Goal: Information Seeking & Learning: Learn about a topic

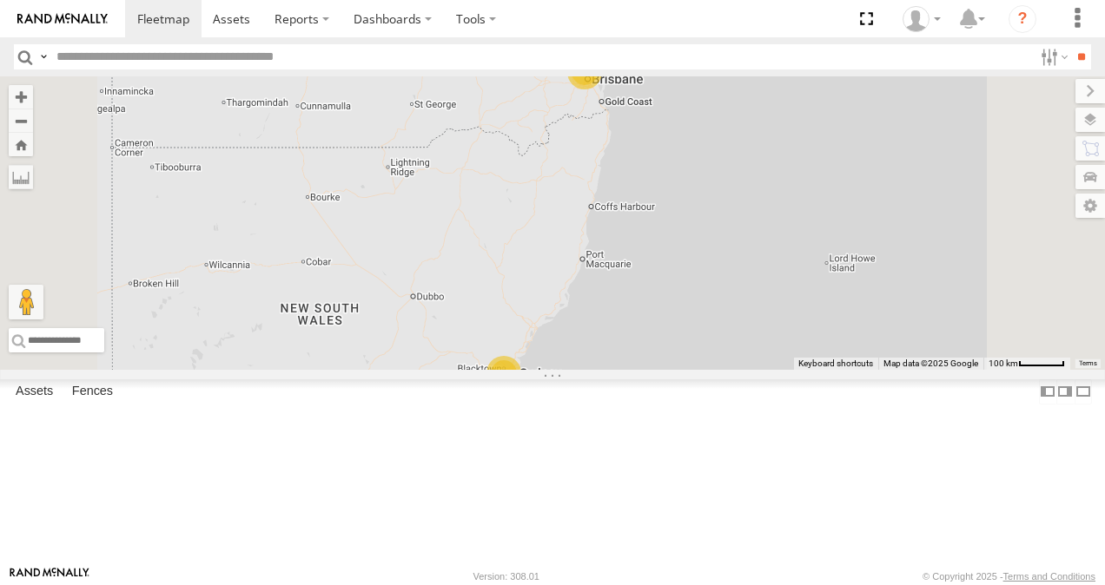
click at [0, 0] on link at bounding box center [0, 0] width 0 height 0
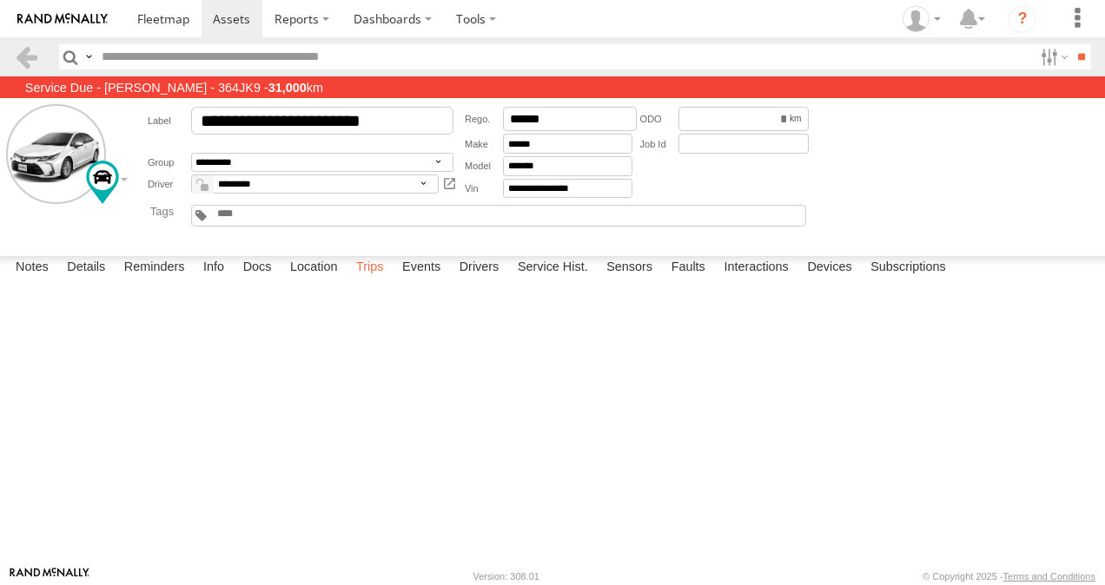
click at [369, 281] on label "Trips" at bounding box center [369, 268] width 45 height 24
click at [165, 21] on span at bounding box center [163, 18] width 52 height 17
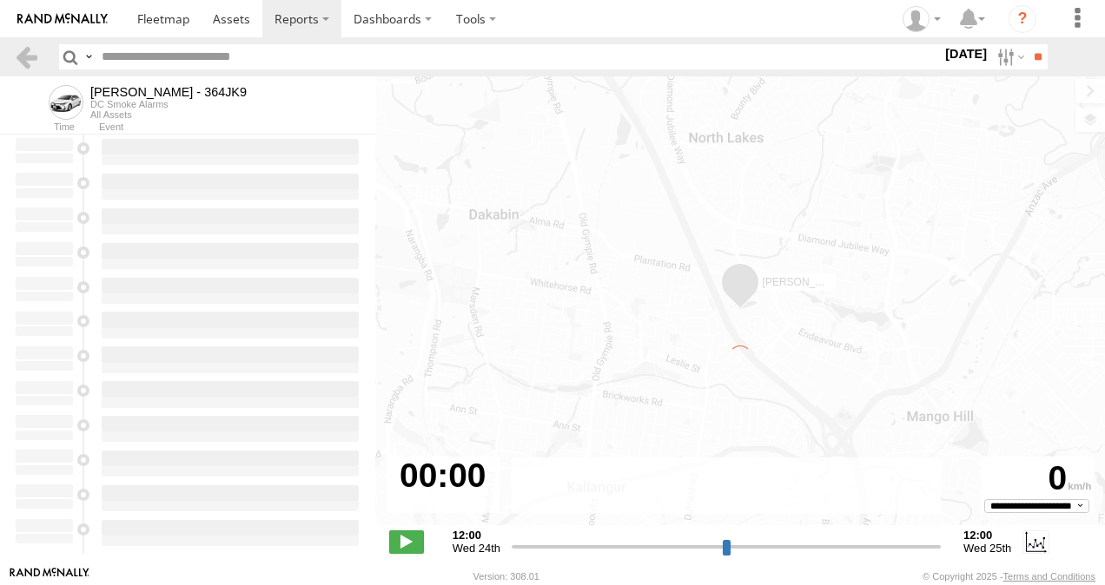
type input "**********"
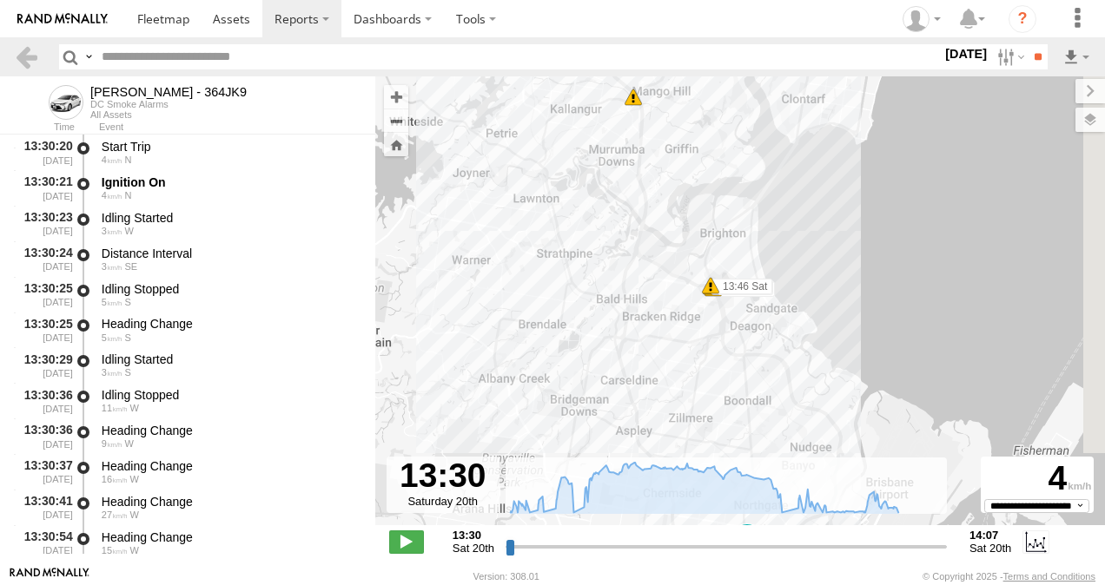
drag, startPoint x: 682, startPoint y: 179, endPoint x: 577, endPoint y: 145, distance: 110.4
click at [577, 145] on div "Benjamin Fidow - 364JK9 13:31 Sat 13:36 Sat 13:36 Sat 13:36 Sat 13:46 Sat 13:46…" at bounding box center [740, 309] width 730 height 467
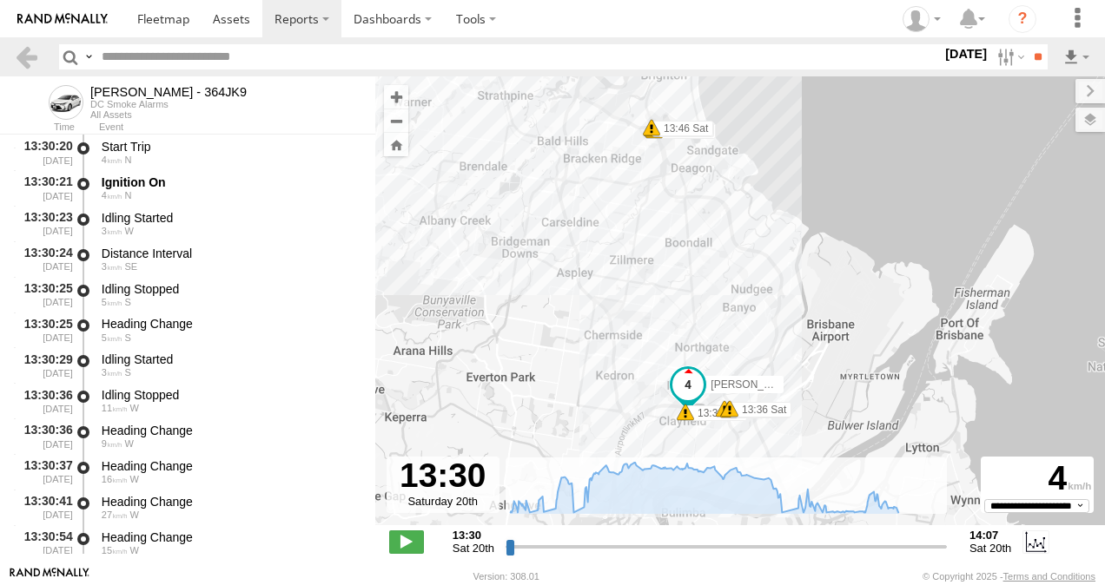
drag, startPoint x: 664, startPoint y: 360, endPoint x: 610, endPoint y: 222, distance: 147.4
click at [610, 222] on div "Benjamin Fidow - 364JK9 13:31 Sat 13:36 Sat 13:36 Sat 13:36 Sat 13:46 Sat 13:46…" at bounding box center [740, 309] width 730 height 467
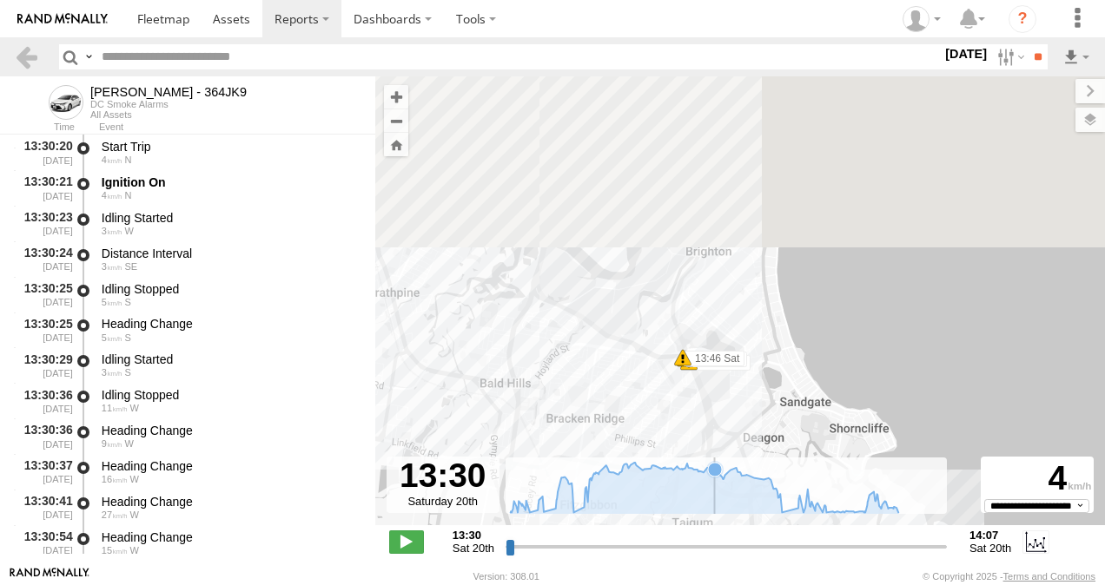
drag, startPoint x: 674, startPoint y: 169, endPoint x: 716, endPoint y: 479, distance: 312.9
click at [717, 479] on div "To navigate the map with touch gestures double-tap and hold your finger on the …" at bounding box center [740, 321] width 730 height 490
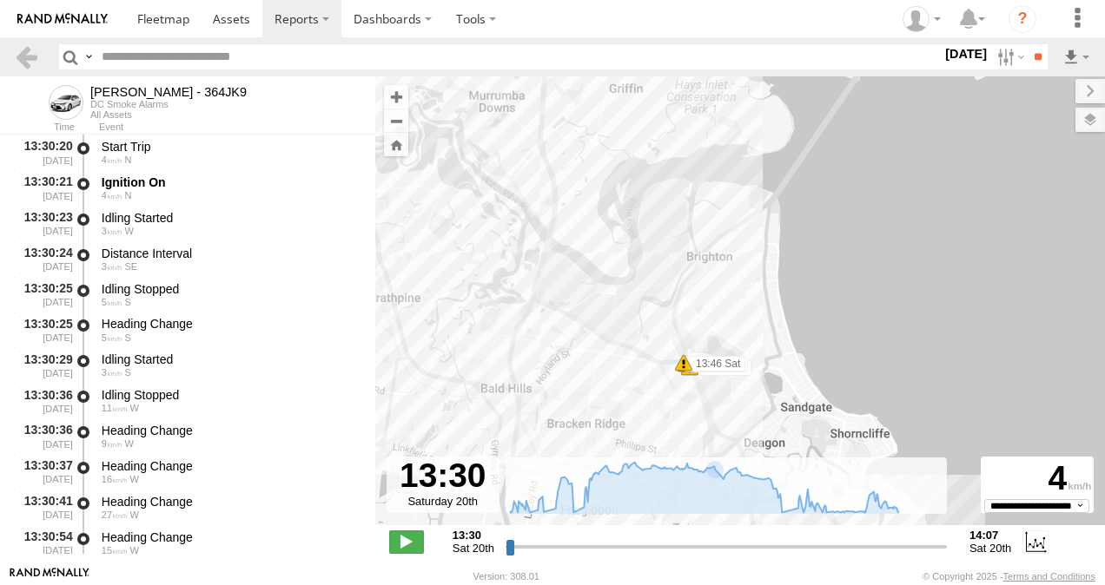
click at [684, 365] on span at bounding box center [683, 362] width 17 height 17
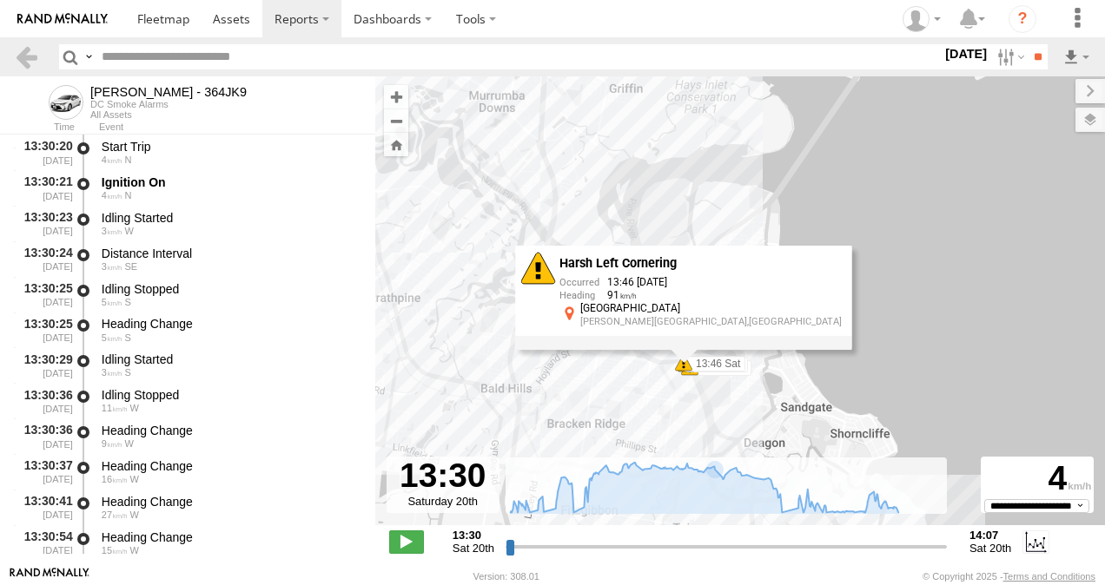
click at [638, 440] on div "Benjamin Fidow - 364JK9 13:31 Sat 13:36 Sat 13:36 Sat 13:36 Sat 13:46 Sat 13:46…" at bounding box center [740, 309] width 730 height 467
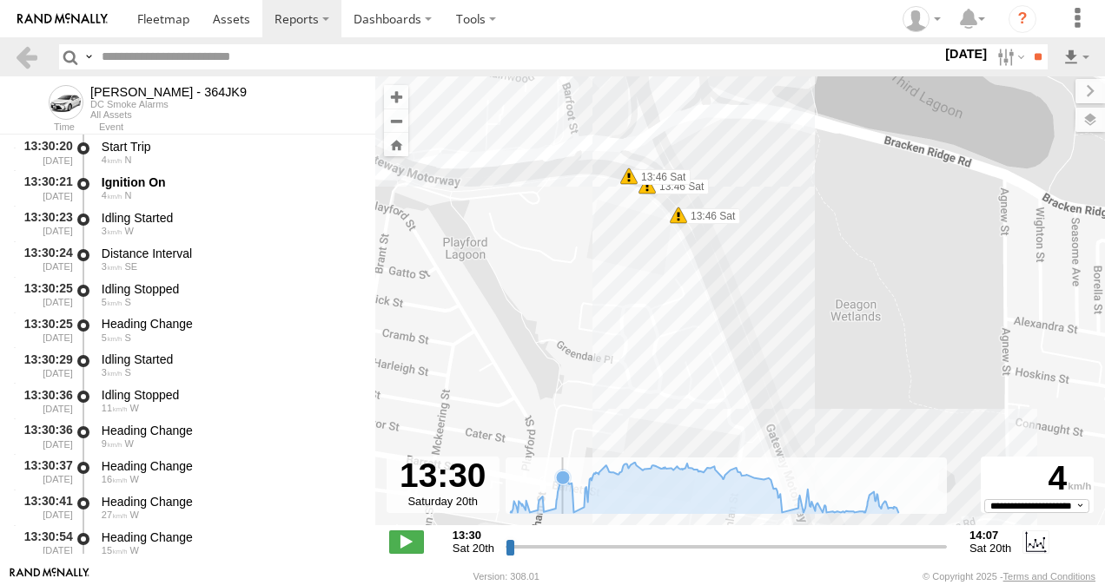
drag, startPoint x: 756, startPoint y: 298, endPoint x: 562, endPoint y: 464, distance: 255.0
click at [562, 464] on div "To navigate the map with touch gestures double-tap and hold your finger on the …" at bounding box center [740, 321] width 730 height 490
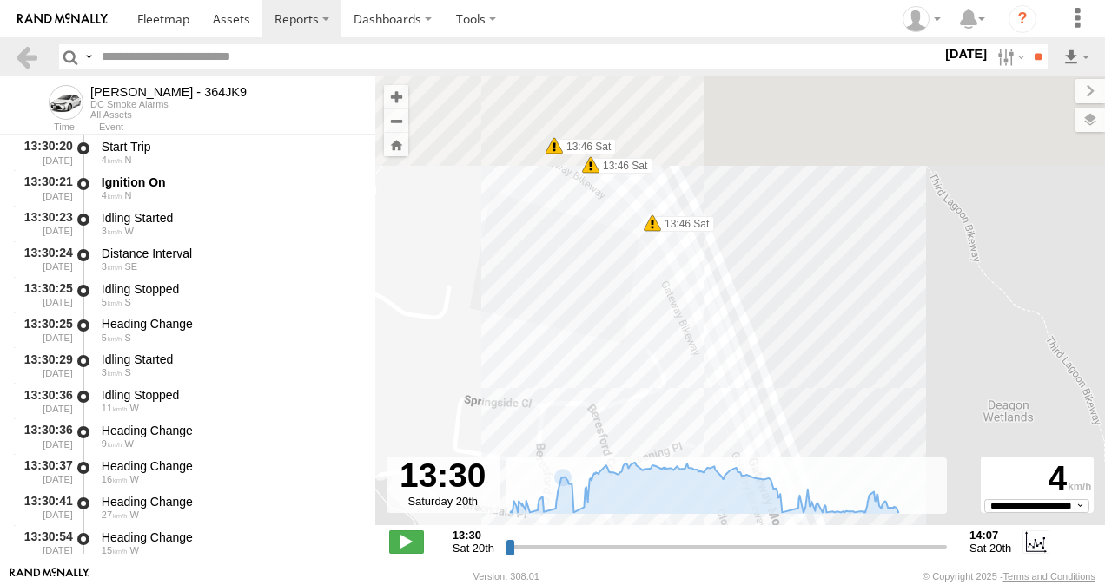
drag, startPoint x: 695, startPoint y: 236, endPoint x: 674, endPoint y: 307, distance: 74.2
click at [619, 395] on div "Benjamin Fidow - 364JK9 13:31 Sat 13:36 Sat 13:36 Sat 13:36 Sat 13:46 Sat 13:46…" at bounding box center [740, 309] width 730 height 467
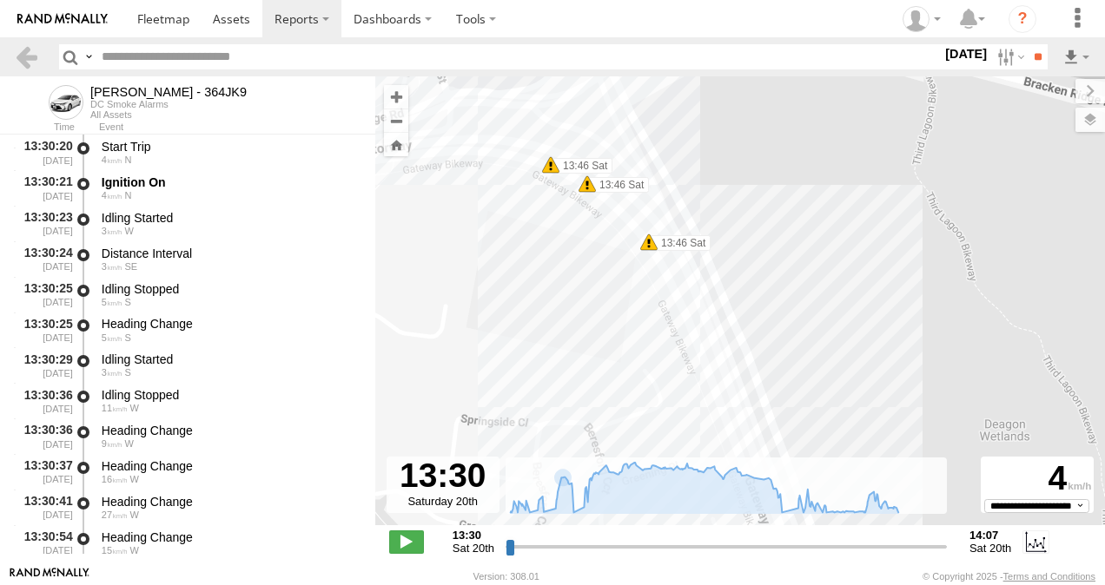
click at [646, 247] on span at bounding box center [648, 242] width 17 height 17
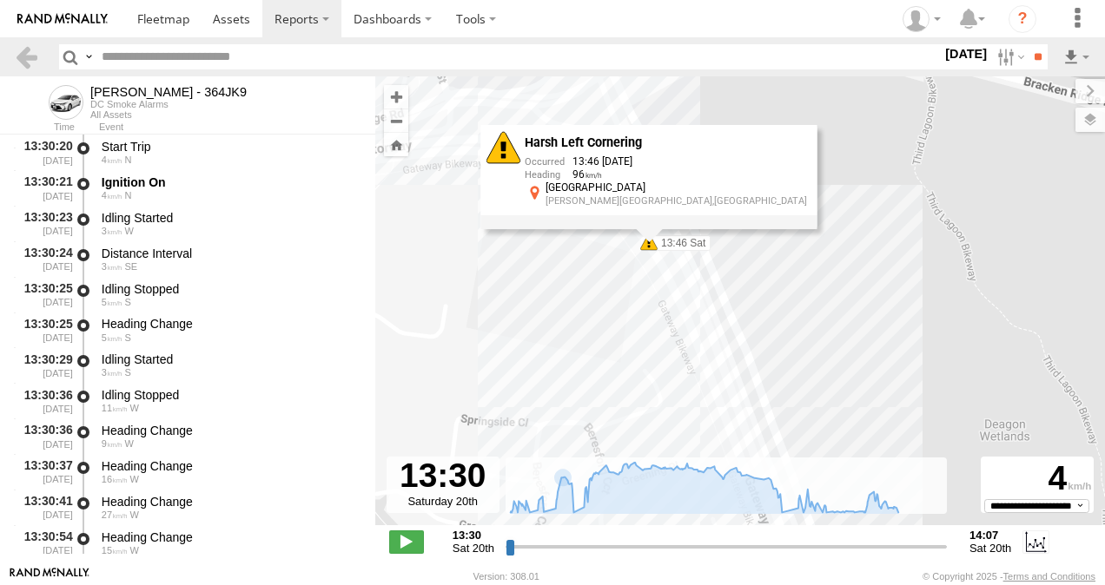
click at [645, 314] on div "Benjamin Fidow - 364JK9 13:31 Sat 13:36 Sat 13:36 Sat 13:36 Sat 13:46 Sat 13:46…" at bounding box center [740, 309] width 730 height 467
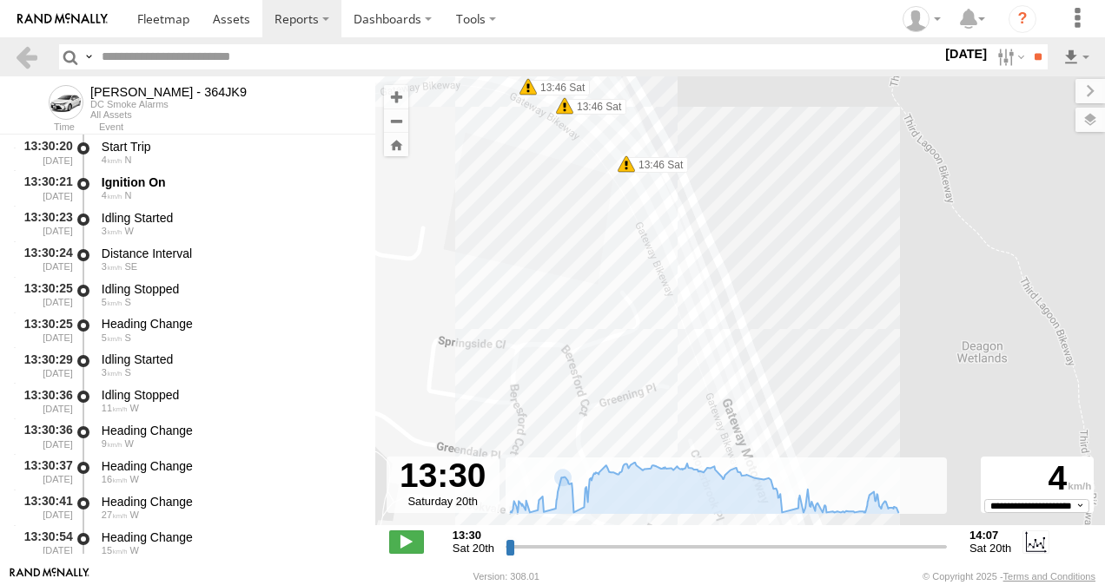
drag, startPoint x: 672, startPoint y: 407, endPoint x: 638, endPoint y: 281, distance: 130.7
click at [638, 281] on div "Benjamin Fidow - 364JK9 13:31 Sat 13:36 Sat 13:36 Sat 13:36 Sat 13:46 Sat 13:46…" at bounding box center [740, 309] width 730 height 467
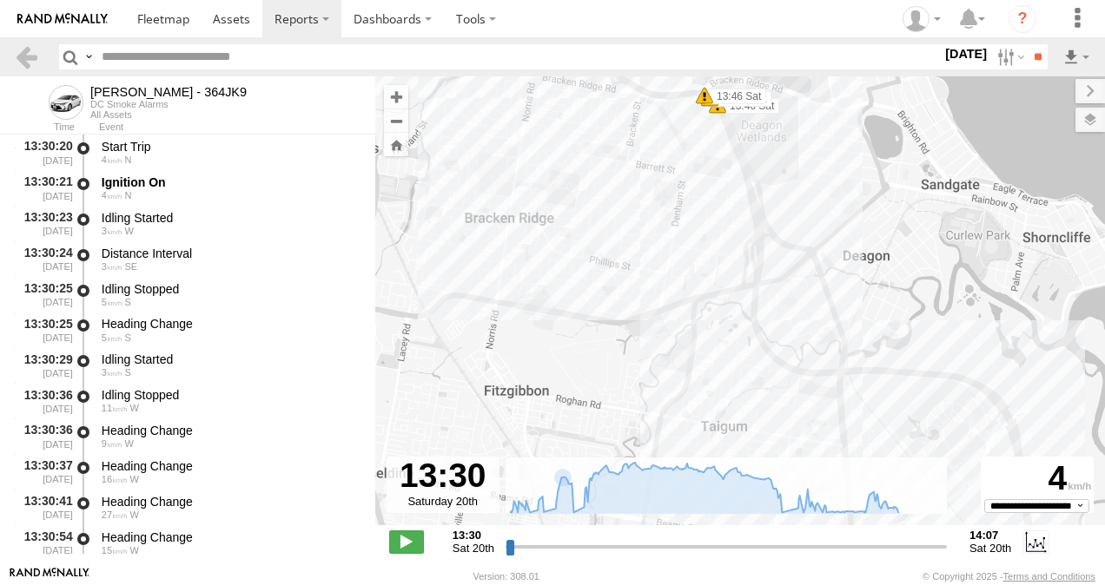
drag, startPoint x: 830, startPoint y: 390, endPoint x: 792, endPoint y: 188, distance: 205.0
click at [792, 188] on div "Benjamin Fidow - 364JK9 13:31 Sat 13:36 Sat 13:36 Sat 13:36 Sat 13:46 Sat 13:46…" at bounding box center [740, 309] width 730 height 467
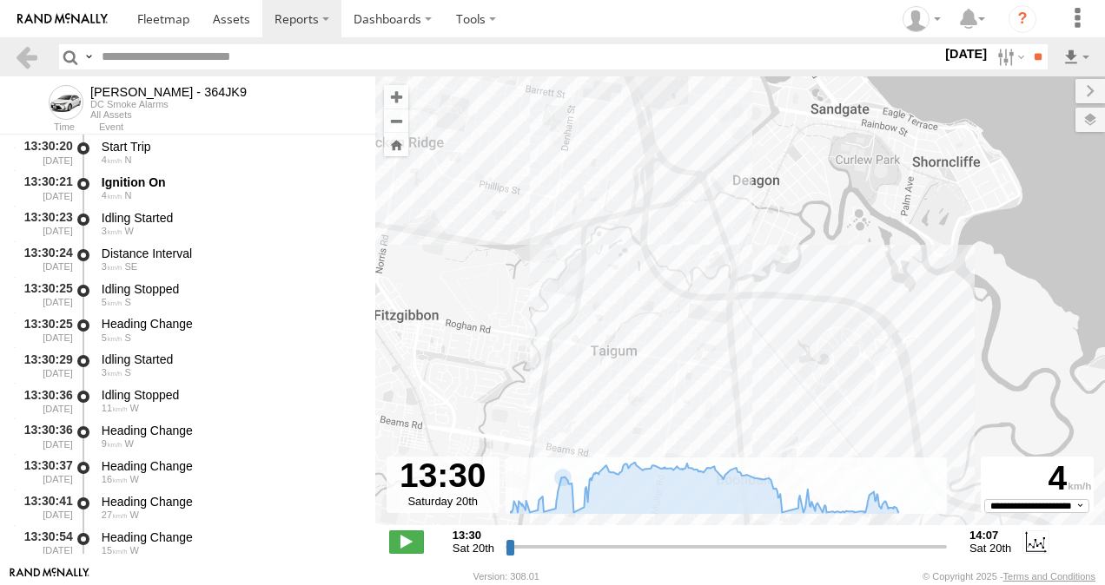
drag, startPoint x: 830, startPoint y: 332, endPoint x: 533, endPoint y: 195, distance: 326.5
click at [533, 195] on div "Benjamin Fidow - 364JK9 13:31 Sat 13:36 Sat 13:36 Sat 13:36 Sat 13:46 Sat 13:46…" at bounding box center [740, 309] width 730 height 467
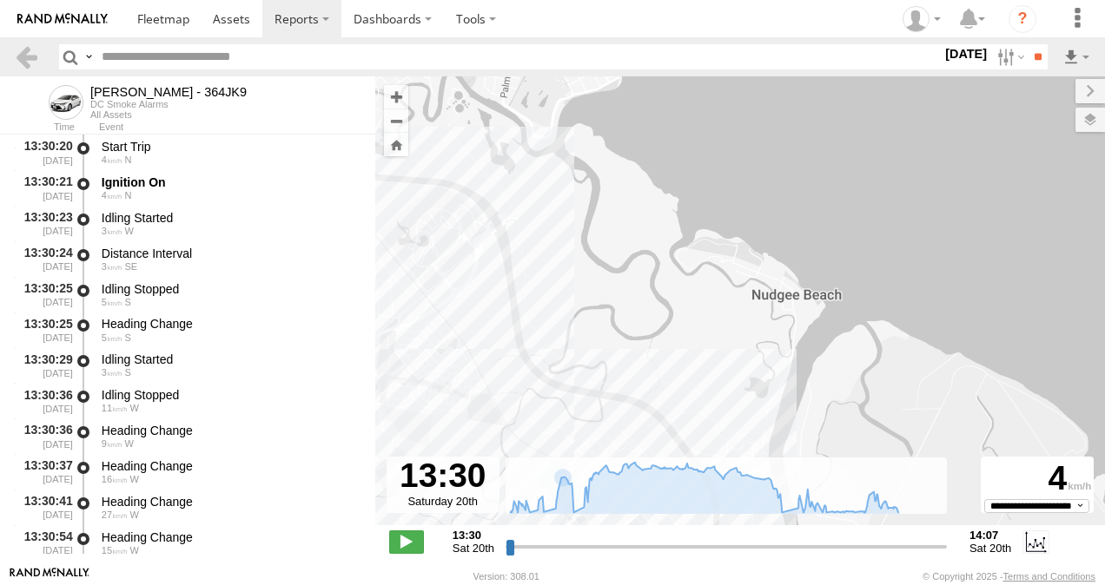
drag, startPoint x: 759, startPoint y: 342, endPoint x: 541, endPoint y: 285, distance: 225.4
click at [541, 285] on div "Benjamin Fidow - 364JK9 13:31 Sat 13:36 Sat 13:36 Sat 13:36 Sat 13:46 Sat 13:46…" at bounding box center [740, 309] width 730 height 467
drag, startPoint x: 622, startPoint y: 302, endPoint x: 605, endPoint y: 292, distance: 19.5
click at [605, 292] on div "Benjamin Fidow - 364JK9 13:31 Sat 13:36 Sat 13:36 Sat 13:36 Sat 13:46 Sat 13:46…" at bounding box center [740, 309] width 730 height 467
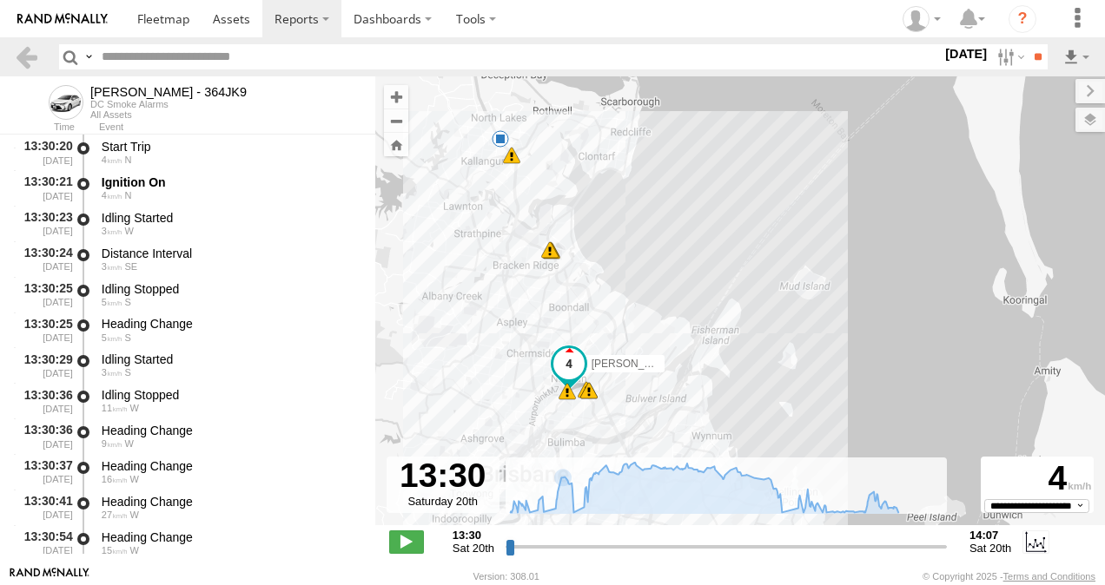
click at [501, 137] on span at bounding box center [500, 138] width 17 height 17
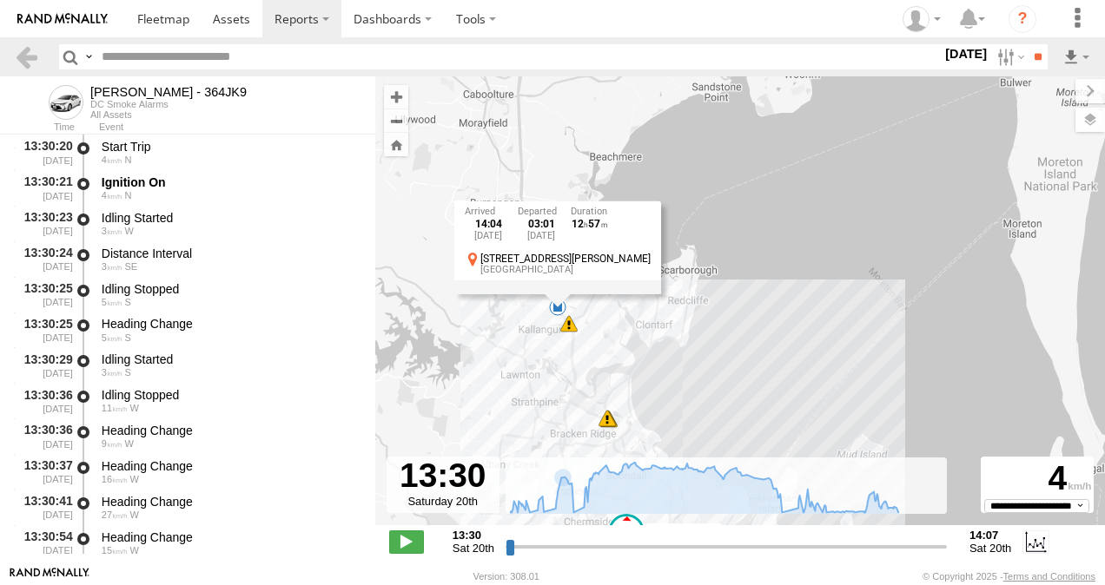
drag, startPoint x: 408, startPoint y: 224, endPoint x: 466, endPoint y: 394, distance: 179.9
click at [466, 394] on div "Benjamin Fidow - 364JK9 13:31 Sat 13:36 Sat 13:36 Sat 13:36 Sat 13:46 Sat 13:46…" at bounding box center [740, 309] width 730 height 467
click at [731, 381] on div "Benjamin Fidow - 364JK9 13:31 Sat 13:36 Sat 13:36 Sat 13:36 Sat 13:46 Sat 13:46…" at bounding box center [740, 309] width 730 height 467
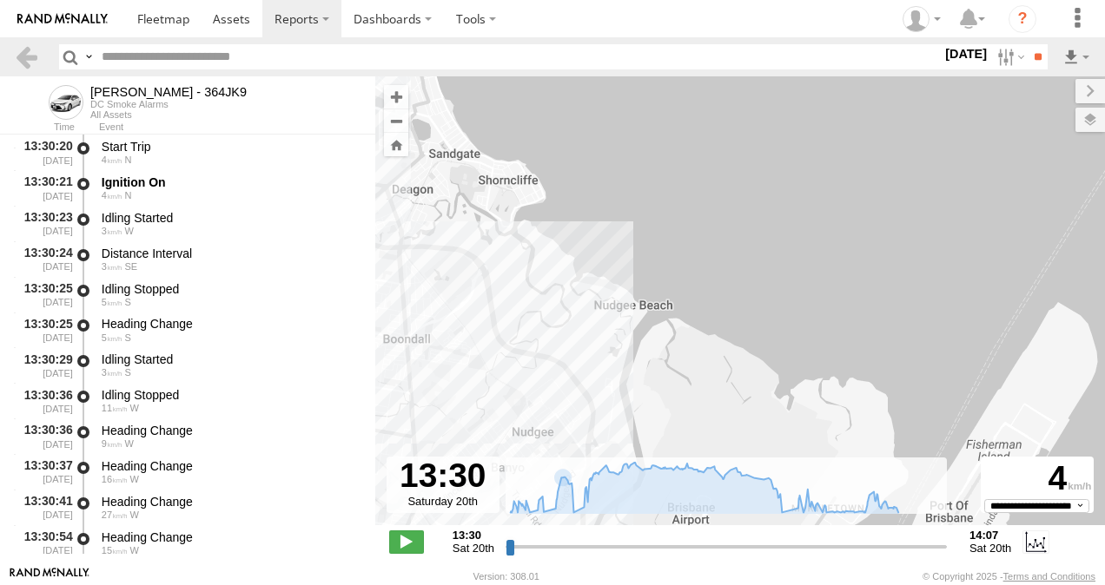
drag, startPoint x: 678, startPoint y: 367, endPoint x: 773, endPoint y: -24, distance: 402.2
click at [773, 0] on html at bounding box center [552, 292] width 1105 height 585
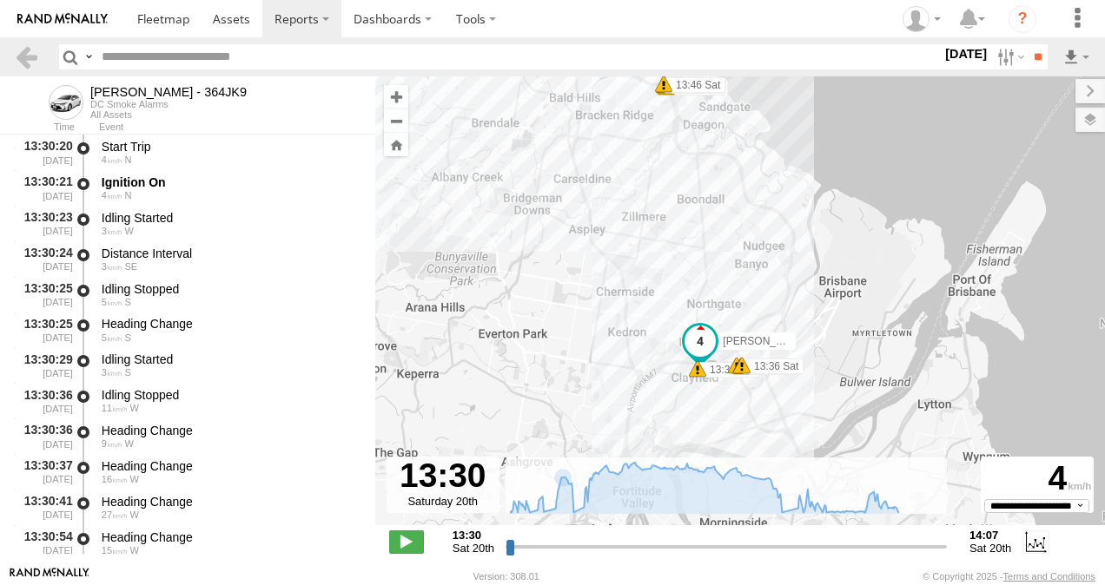
drag, startPoint x: 625, startPoint y: 294, endPoint x: 797, endPoint y: 185, distance: 203.4
click at [797, 185] on div "Benjamin Fidow - 364JK9 13:31 Sat 13:36 Sat 13:36 Sat 13:36 Sat 14:04 Sat 14:02…" at bounding box center [740, 309] width 730 height 467
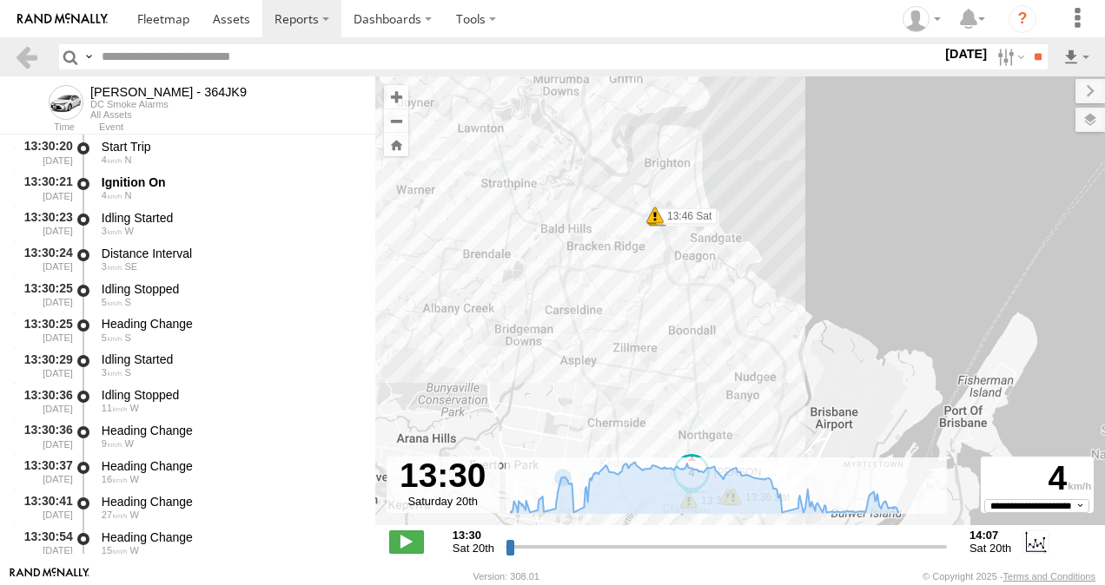
drag, startPoint x: 650, startPoint y: 204, endPoint x: 641, endPoint y: 338, distance: 134.1
click at [641, 338] on div "Benjamin Fidow - 364JK9 13:31 Sat 13:36 Sat 13:36 Sat 13:36 Sat 14:04 Sat 14:02…" at bounding box center [740, 309] width 730 height 467
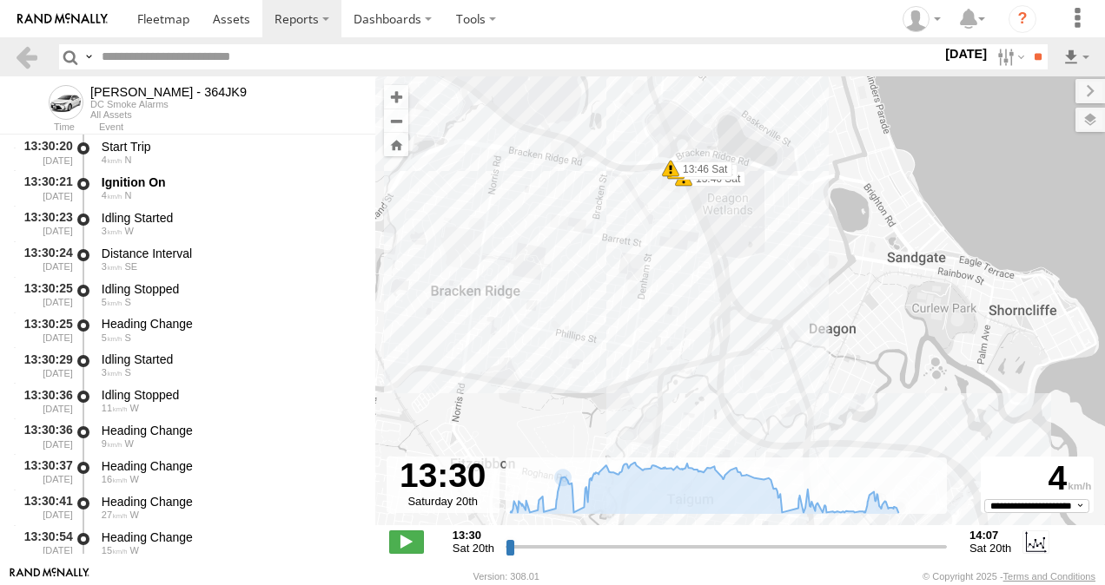
drag, startPoint x: 674, startPoint y: 220, endPoint x: 695, endPoint y: 333, distance: 114.8
click at [695, 333] on div "Benjamin Fidow - 364JK9 13:31 Sat 13:36 Sat 13:36 Sat 13:36 Sat 14:04 Sat 14:02…" at bounding box center [740, 309] width 730 height 467
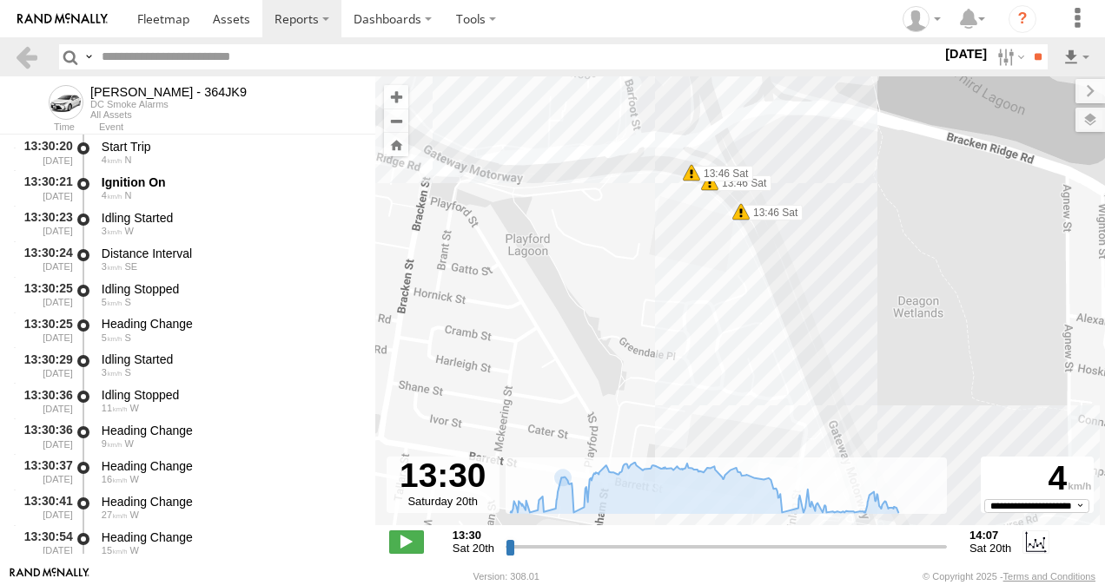
drag, startPoint x: 706, startPoint y: 216, endPoint x: 715, endPoint y: 287, distance: 70.9
click at [715, 287] on div "Benjamin Fidow - 364JK9 13:31 Sat 13:36 Sat 13:36 Sat 13:36 Sat 14:04 Sat 14:02…" at bounding box center [740, 309] width 730 height 467
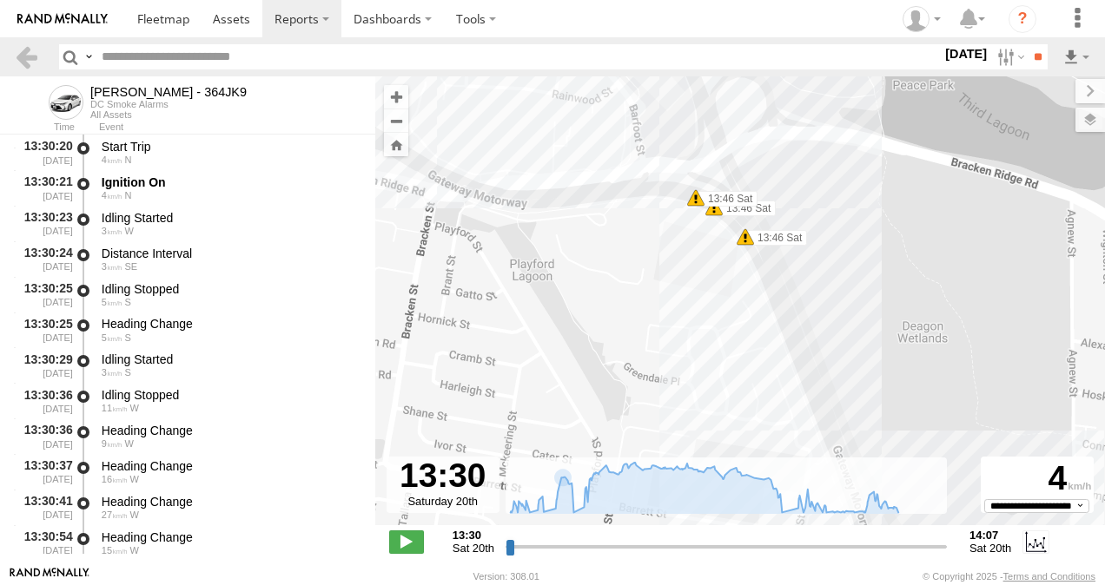
click at [697, 202] on span at bounding box center [695, 197] width 17 height 17
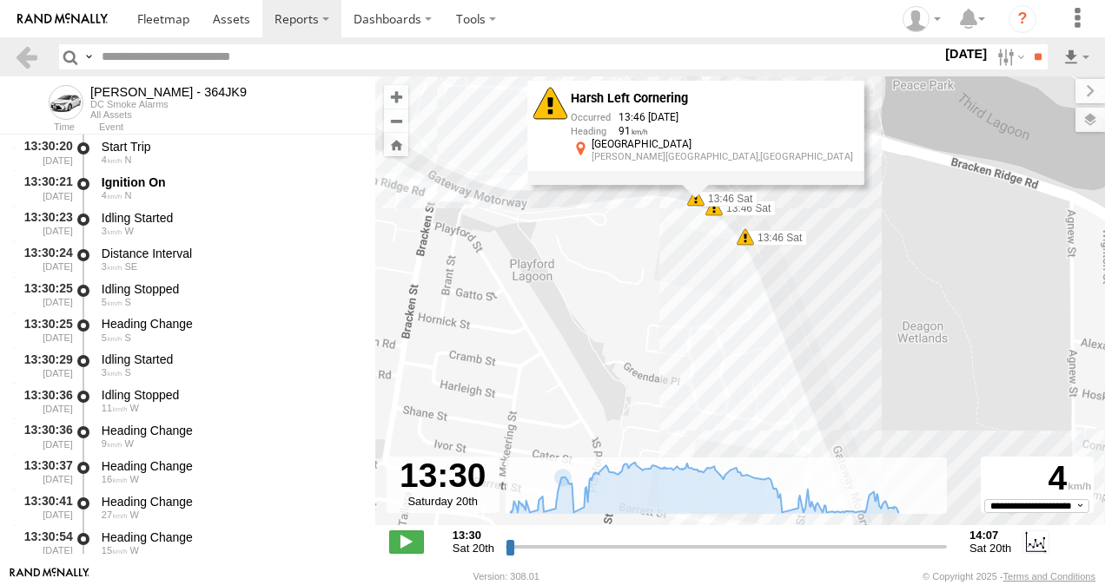
click at [674, 257] on div "Benjamin Fidow - 364JK9 13:31 Sat 13:36 Sat 13:36 Sat 13:36 Sat 14:04 Sat 14:02…" at bounding box center [740, 309] width 730 height 467
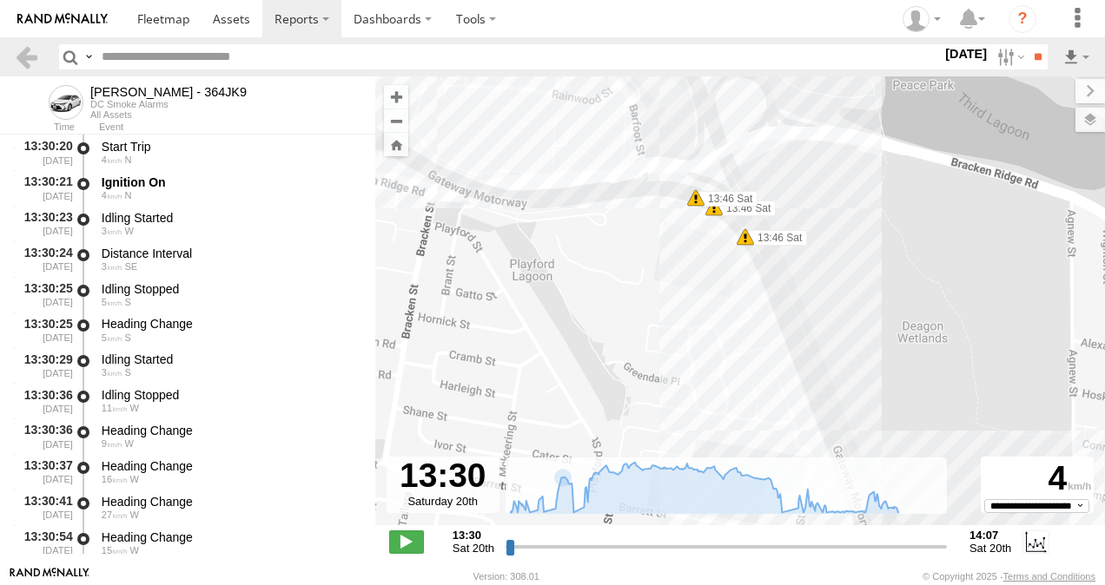
click at [713, 215] on span at bounding box center [713, 207] width 17 height 17
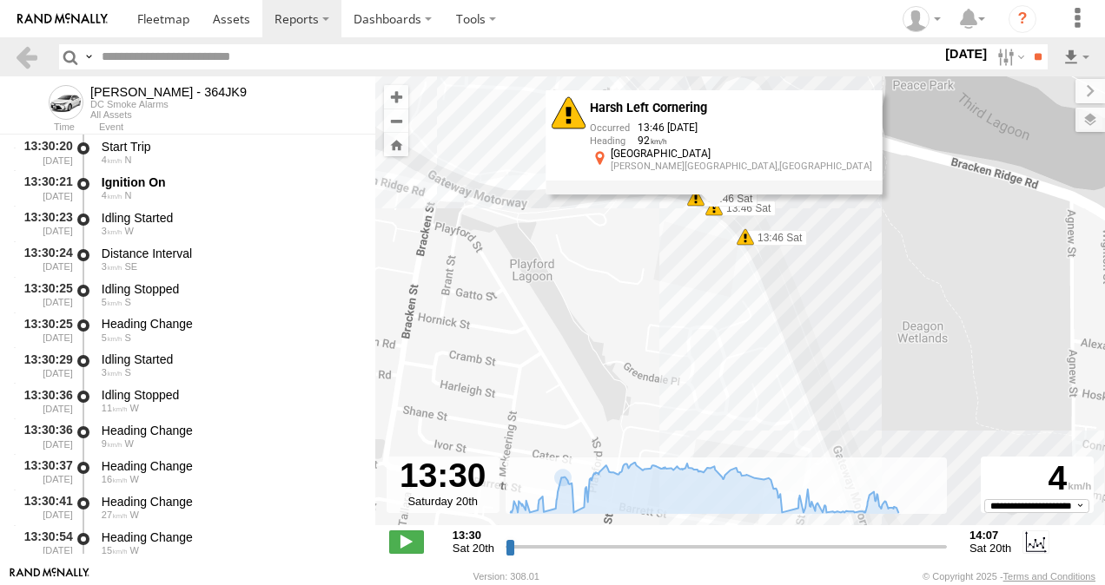
click at [745, 241] on span at bounding box center [745, 236] width 17 height 17
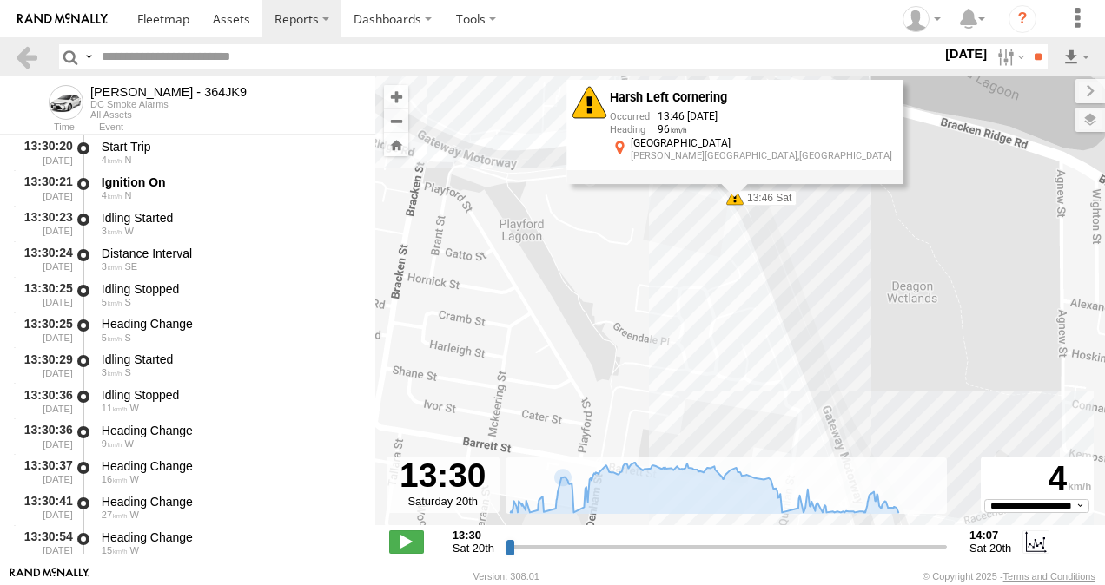
drag, startPoint x: 744, startPoint y: 341, endPoint x: 699, endPoint y: 105, distance: 239.5
click at [699, 105] on div "Benjamin Fidow - 364JK9 13:31 Sat 13:36 Sat 13:36 Sat 13:36 Sat 14:04 Sat 14:02…" at bounding box center [740, 309] width 730 height 467
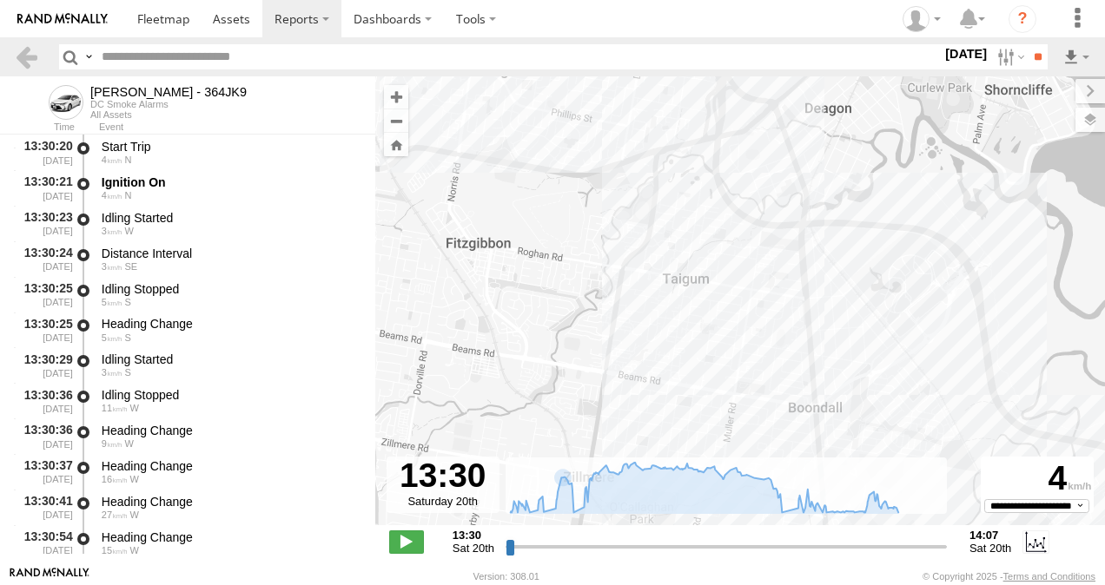
drag, startPoint x: 877, startPoint y: 376, endPoint x: 744, endPoint y: 108, distance: 299.5
click at [744, 108] on div "Benjamin Fidow - 364JK9 13:31 Sat 13:36 Sat 13:36 Sat 13:36 Sat 14:04 Sat 14:02…" at bounding box center [740, 309] width 730 height 467
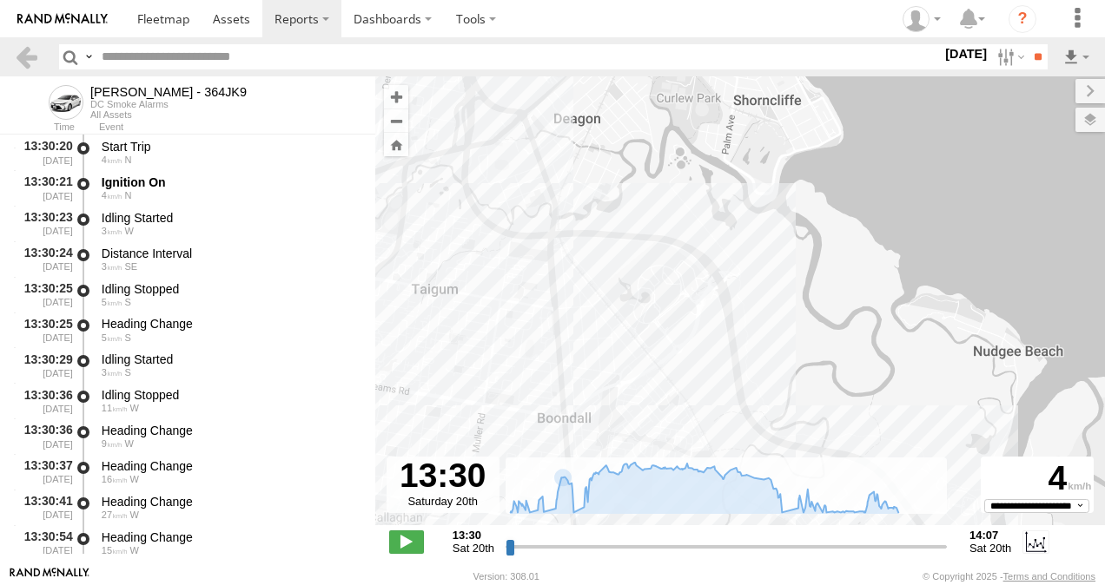
drag, startPoint x: 846, startPoint y: 252, endPoint x: 780, endPoint y: 292, distance: 77.2
click at [582, 263] on div "Benjamin Fidow - 364JK9 13:31 Sat 13:36 Sat 13:36 Sat 13:36 Sat 14:04 Sat 14:02…" at bounding box center [740, 309] width 730 height 467
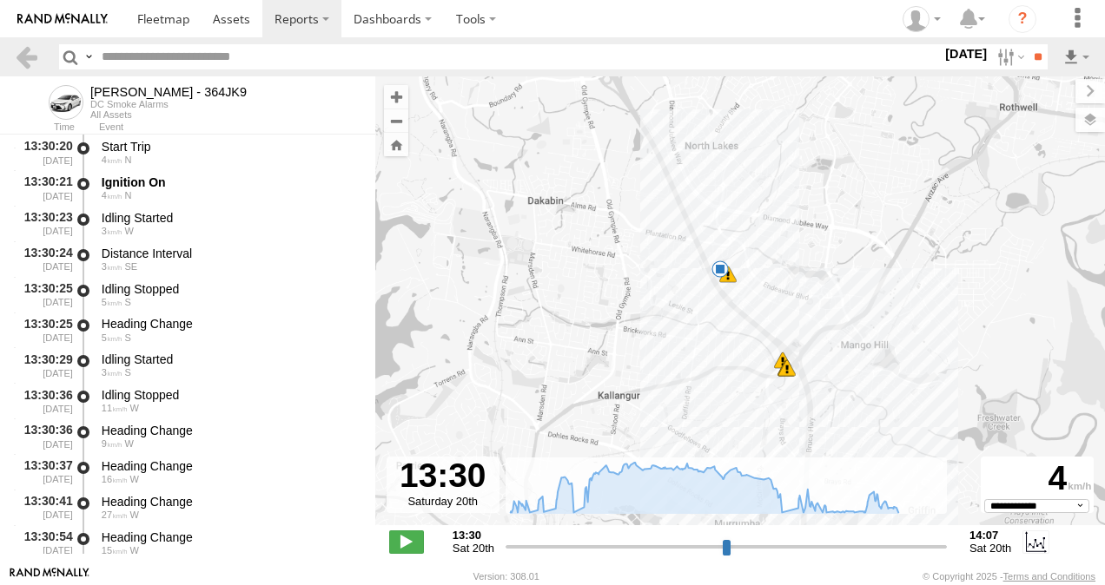
select select "**********"
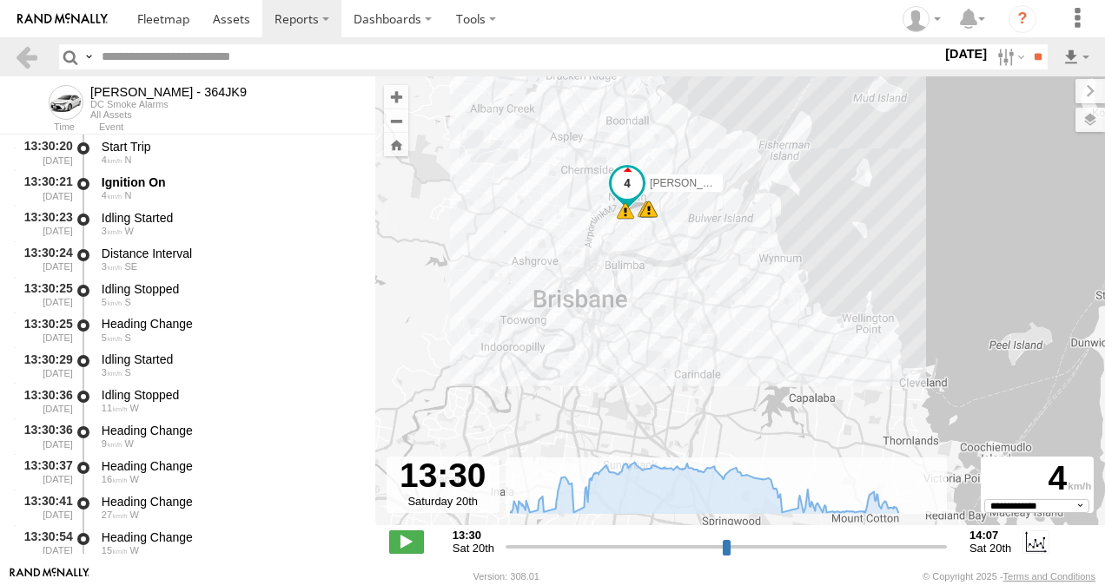
drag, startPoint x: 864, startPoint y: 360, endPoint x: 733, endPoint y: 111, distance: 280.9
click at [733, 111] on div "Benjamin Fidow - 364JK9 13:31 Sat 13:36 Sat 13:36 Sat 13:36 Sat 13:46 Sat 13:46…" at bounding box center [740, 309] width 730 height 467
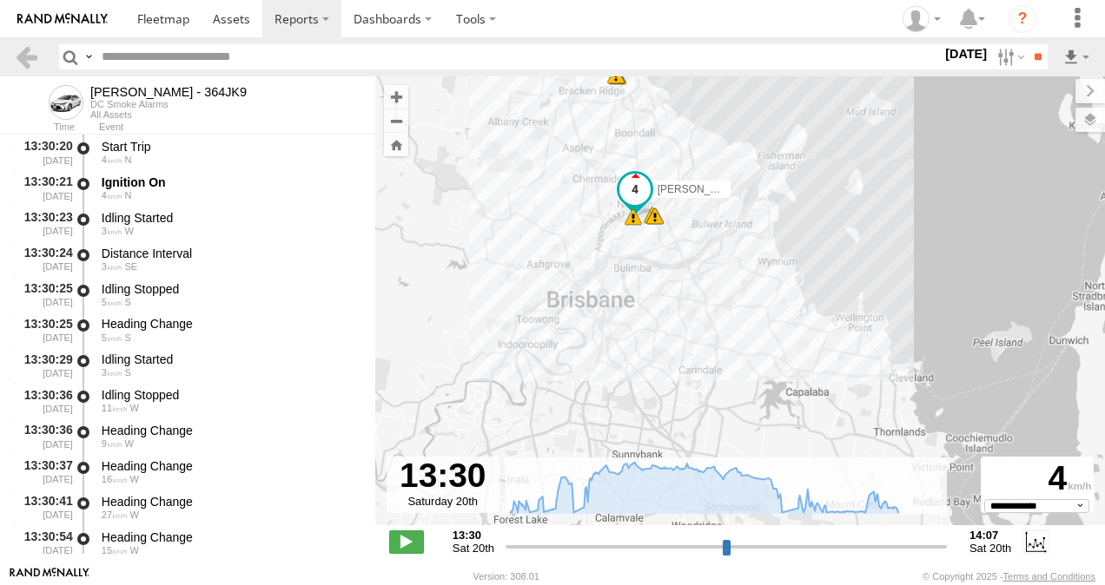
click at [634, 218] on span at bounding box center [633, 216] width 17 height 17
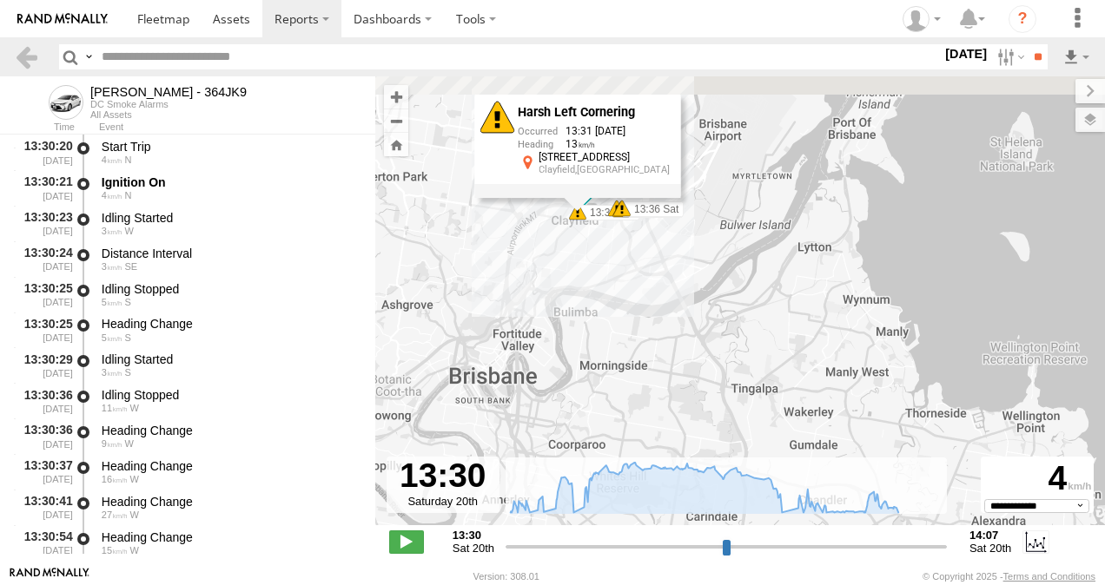
drag, startPoint x: 662, startPoint y: 224, endPoint x: 742, endPoint y: 434, distance: 224.9
click at [750, 442] on div "Benjamin Fidow - 364JK9 13:31 Sat 13:36 Sat 13:36 Sat 13:36 Sat 13:46 Sat 13:46…" at bounding box center [740, 309] width 730 height 467
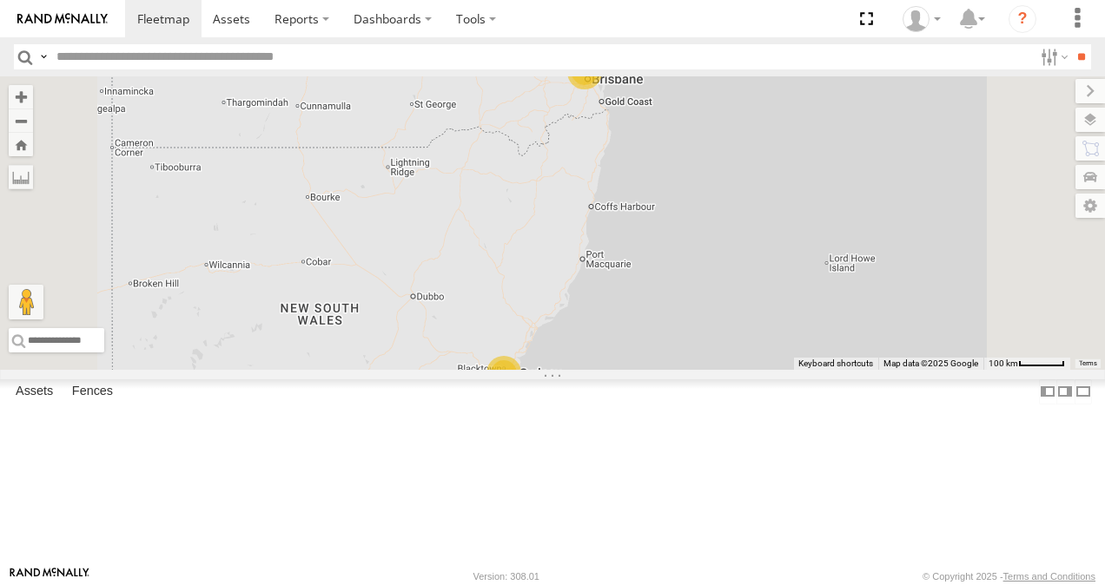
click at [0, 0] on link at bounding box center [0, 0] width 0 height 0
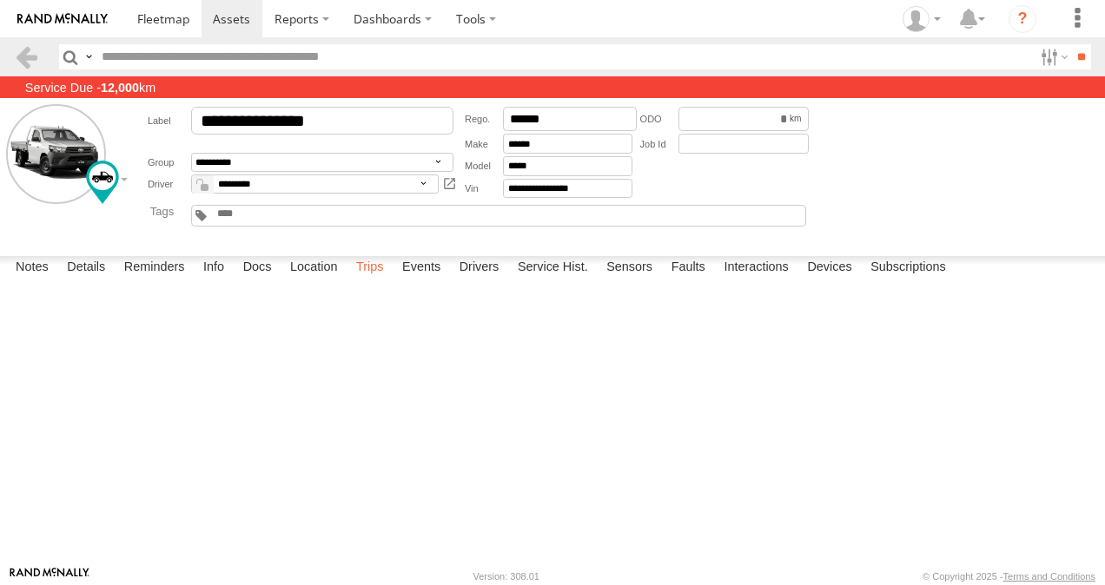
drag, startPoint x: 379, startPoint y: 546, endPoint x: 392, endPoint y: 548, distance: 13.3
click at [379, 281] on label "Trips" at bounding box center [369, 268] width 45 height 24
drag, startPoint x: 471, startPoint y: 474, endPoint x: 462, endPoint y: 422, distance: 52.8
click at [0, 0] on div "Sunday, 21st September 2025 06:41 21/09/2025 23 Mollison St South Brisbane,QLD …" at bounding box center [0, 0] width 0 height 0
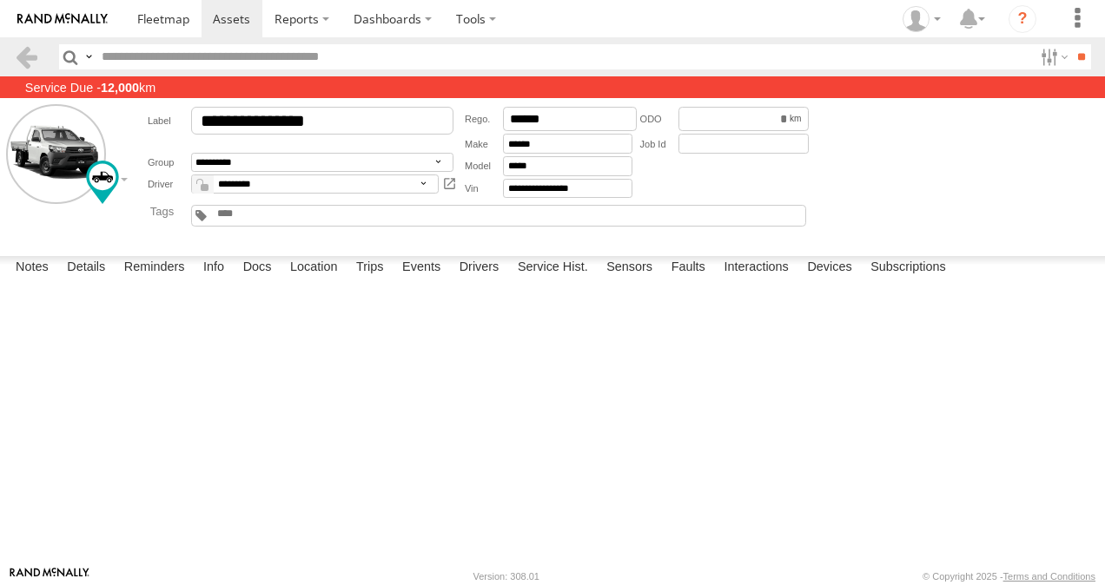
drag, startPoint x: 462, startPoint y: 422, endPoint x: 427, endPoint y: 274, distance: 151.7
click at [429, 254] on main "**********" at bounding box center [552, 321] width 1105 height 490
click at [173, 19] on span at bounding box center [163, 18] width 52 height 17
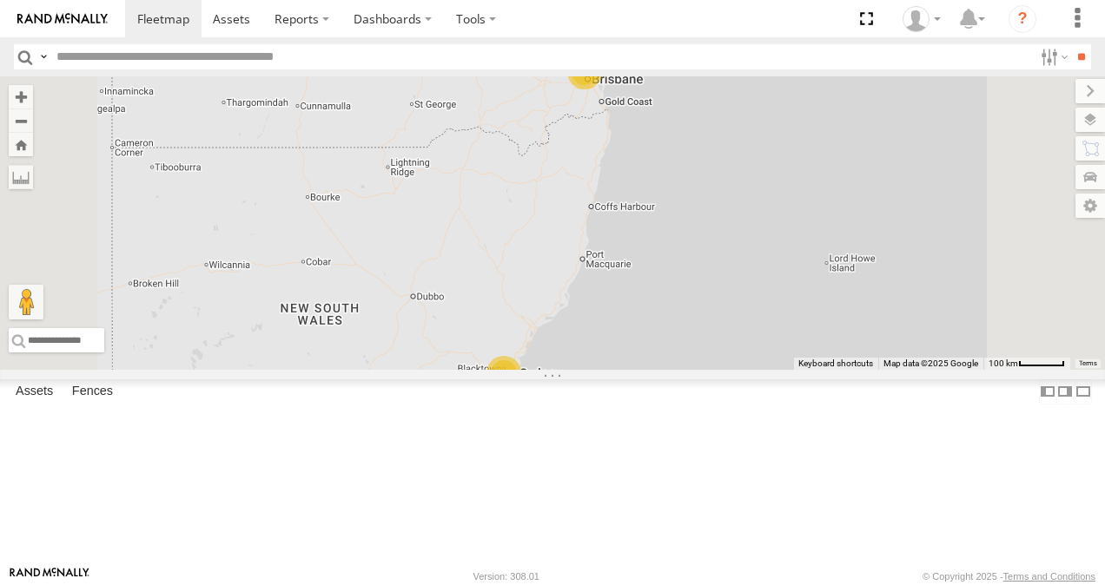
scroll to position [188, 0]
click at [0, 0] on link at bounding box center [0, 0] width 0 height 0
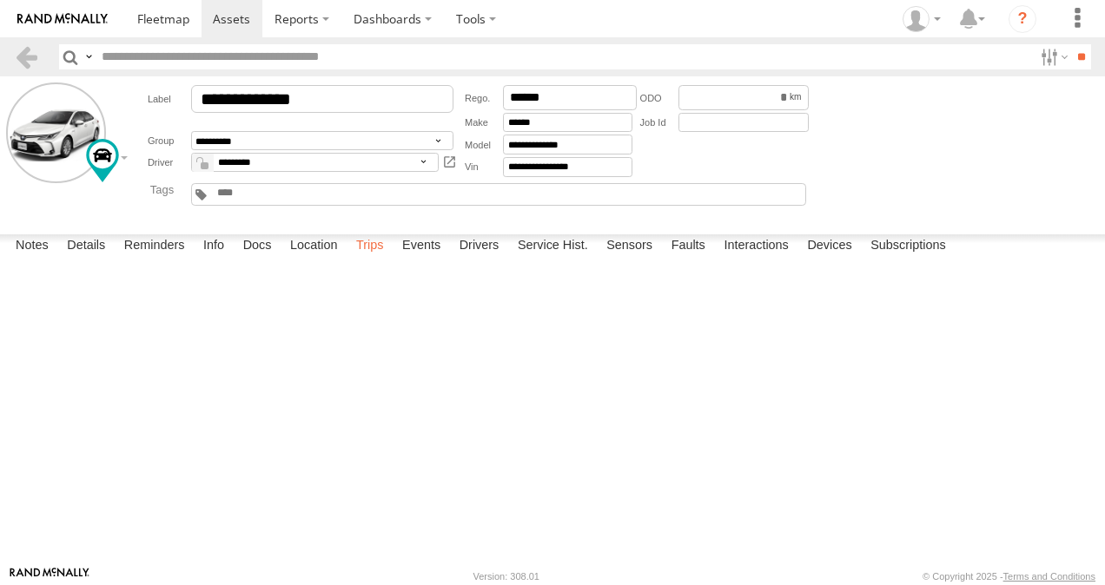
click at [380, 259] on label "Trips" at bounding box center [369, 247] width 45 height 24
click at [162, 20] on span at bounding box center [163, 18] width 52 height 17
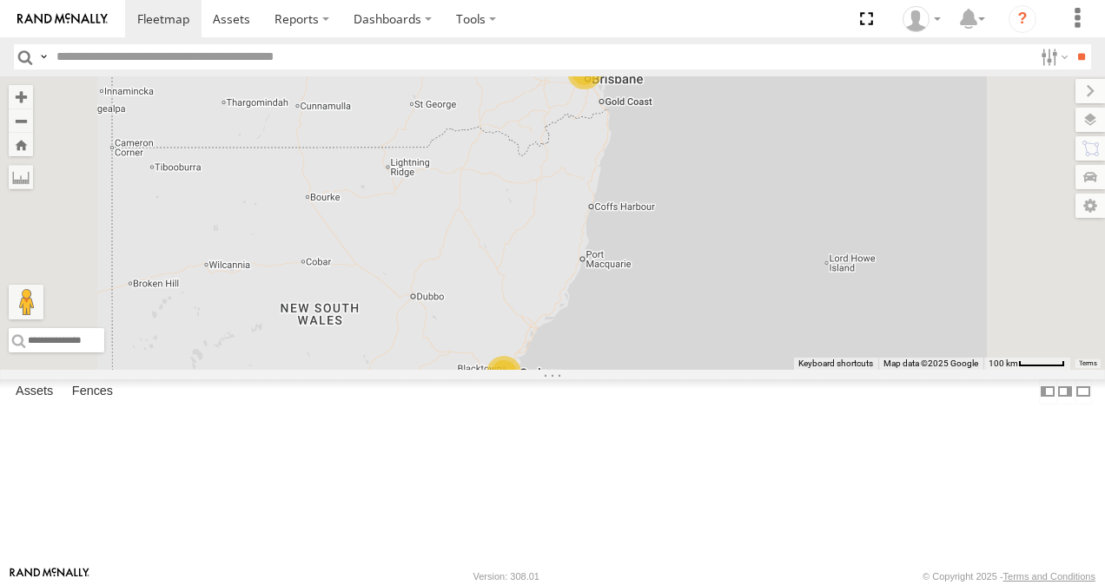
scroll to position [347, 0]
click at [0, 0] on link at bounding box center [0, 0] width 0 height 0
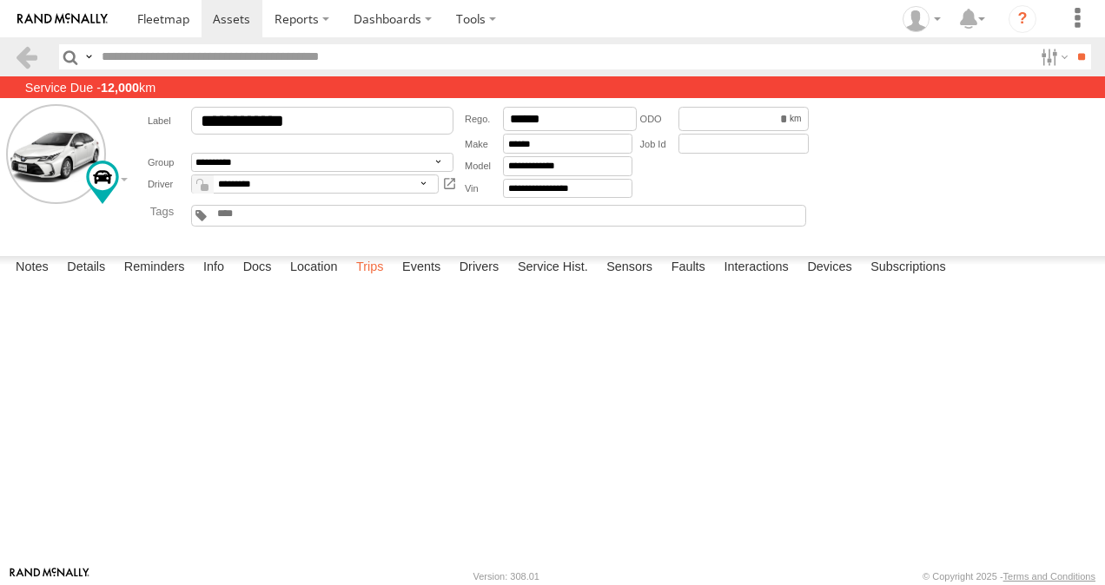
click at [369, 281] on label "Trips" at bounding box center [369, 268] width 45 height 24
click at [169, 21] on span at bounding box center [163, 18] width 52 height 17
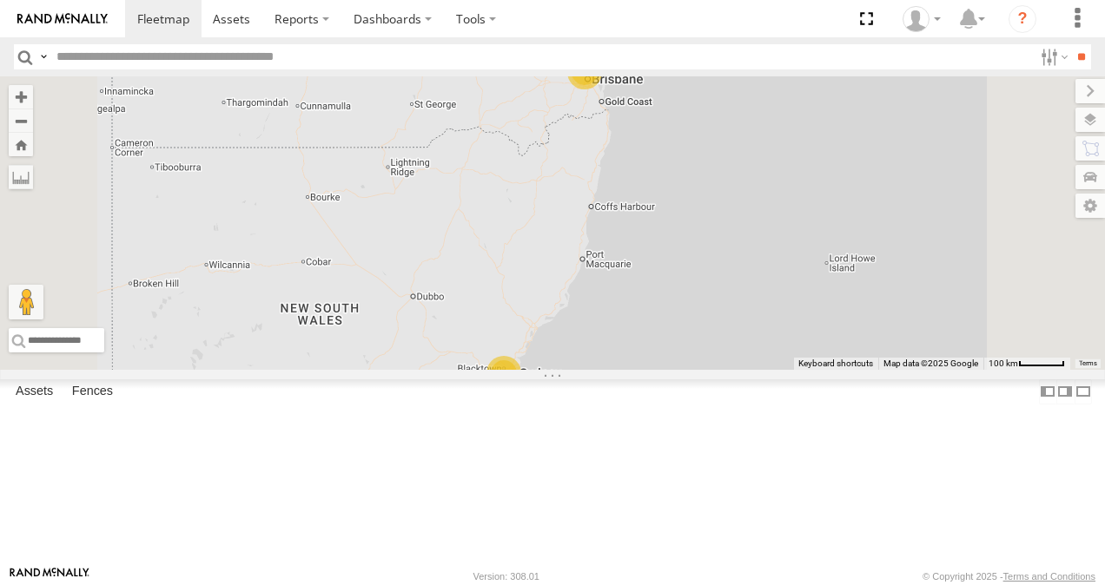
scroll to position [174, 0]
drag, startPoint x: 250, startPoint y: 487, endPoint x: 282, endPoint y: 486, distance: 32.2
click at [0, 0] on link at bounding box center [0, 0] width 0 height 0
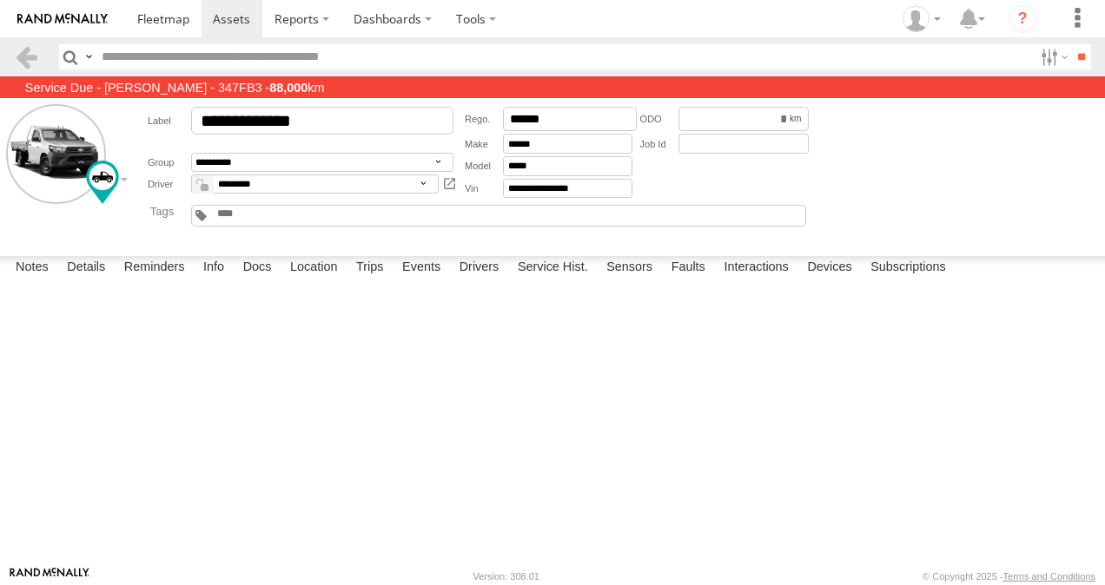
drag, startPoint x: 375, startPoint y: 539, endPoint x: 384, endPoint y: 532, distance: 11.7
click at [374, 281] on label "Trips" at bounding box center [369, 268] width 45 height 24
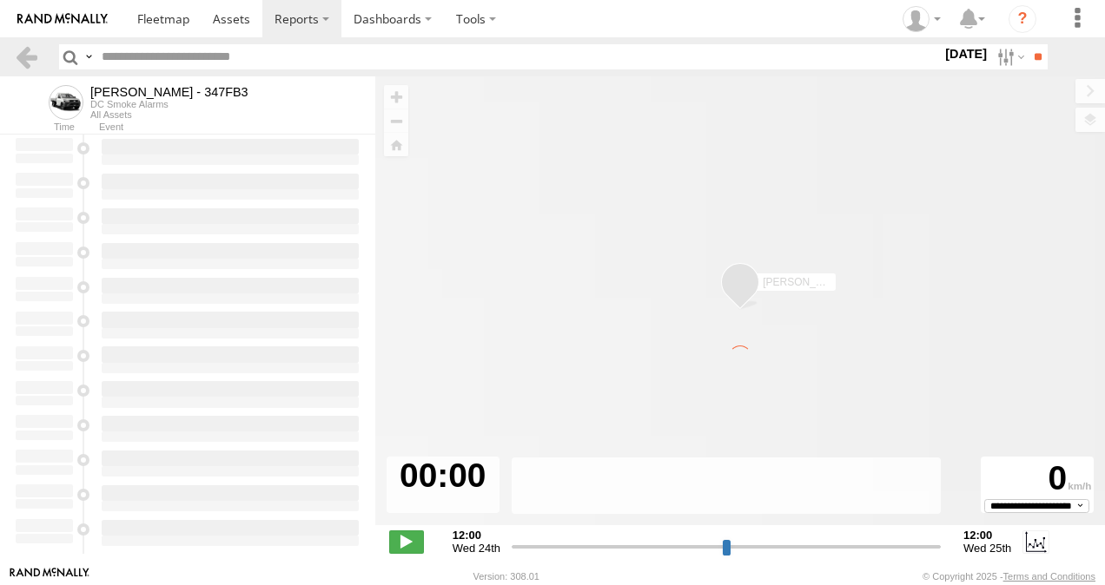
type input "**********"
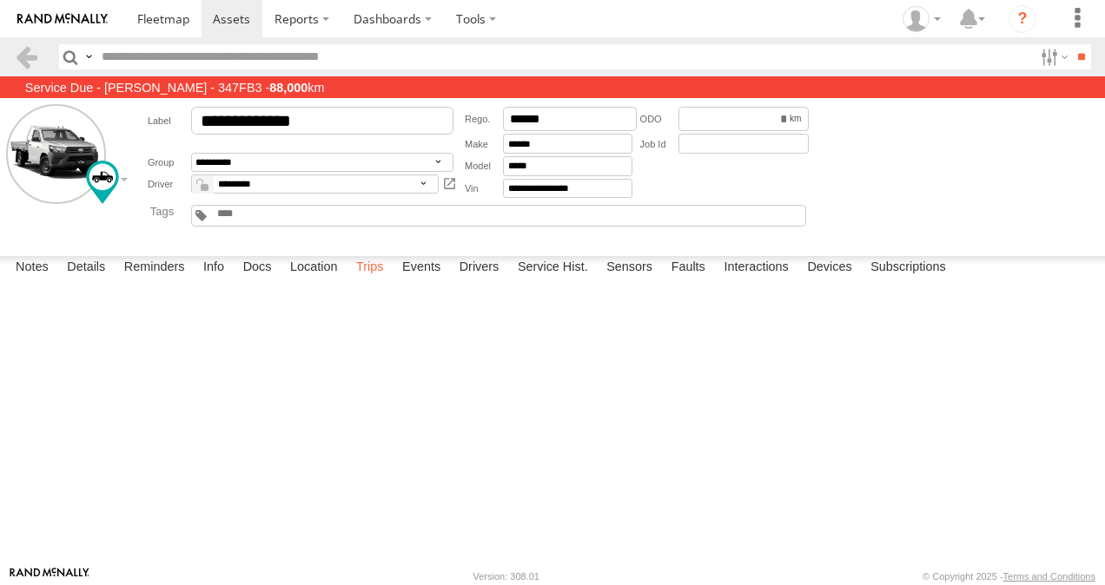
click at [370, 281] on label "Trips" at bounding box center [369, 268] width 45 height 24
click at [171, 17] on span at bounding box center [163, 18] width 52 height 17
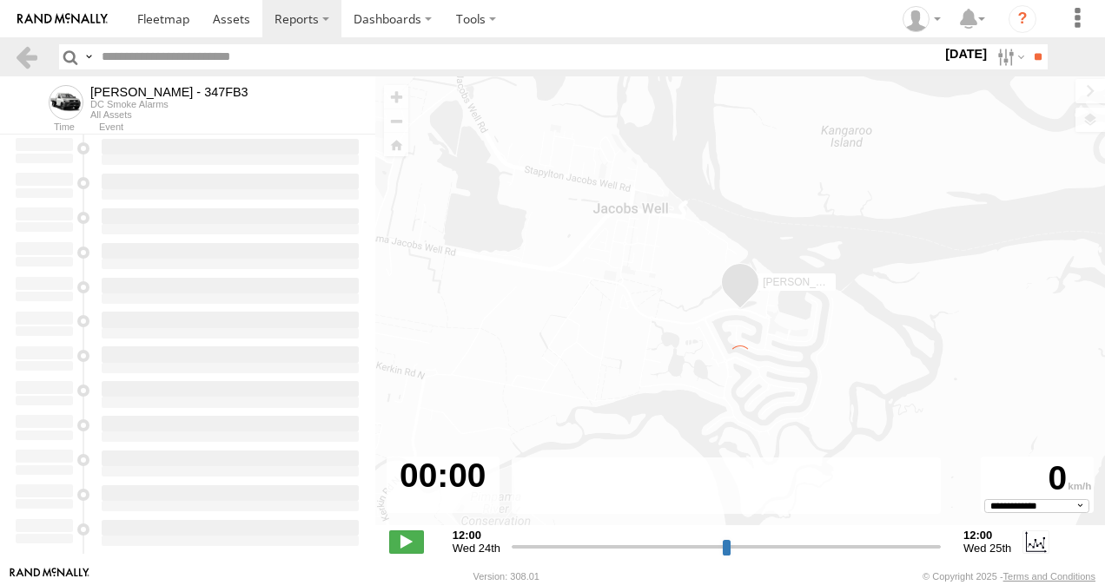
type input "**********"
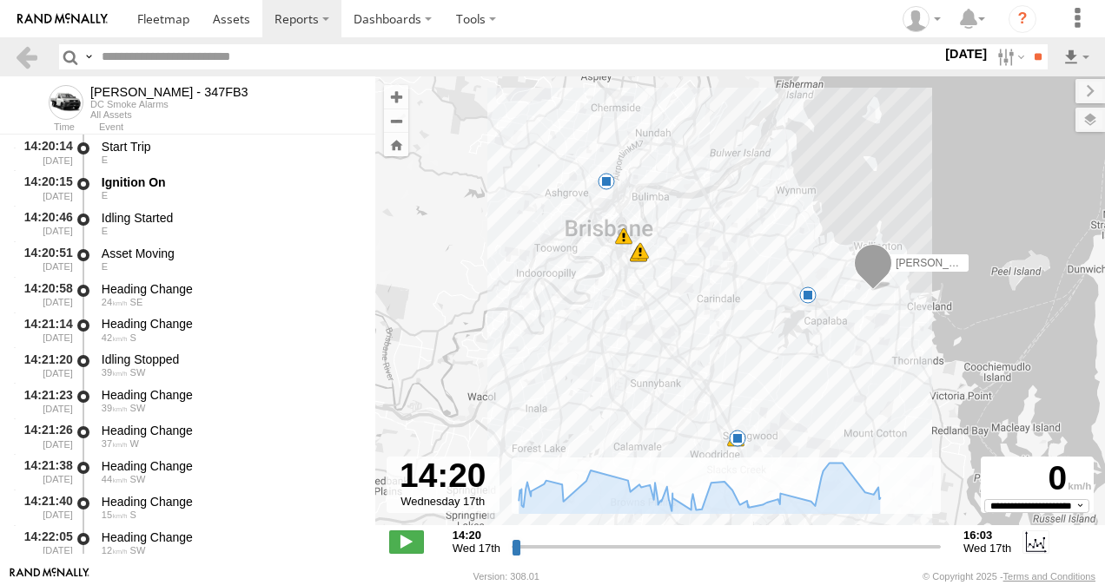
click at [810, 295] on span at bounding box center [807, 295] width 17 height 17
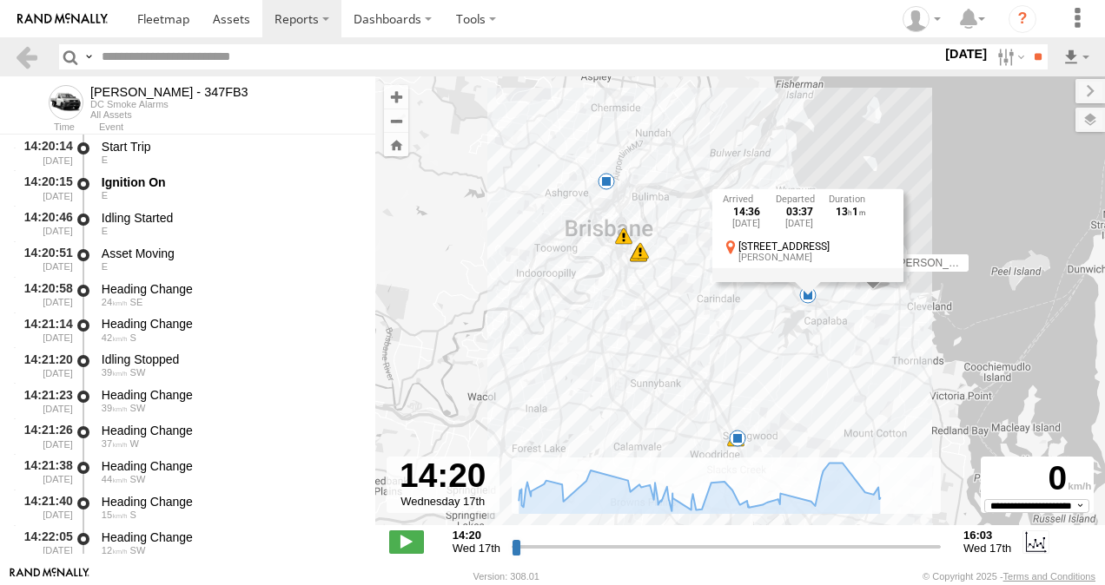
click at [773, 361] on div "Alex - 347FB3 14:36 Wed 14:57 Wed 14:57 Wed 14:58 Wed 15:08 Wed 15:19 Wed 15:49…" at bounding box center [740, 309] width 730 height 467
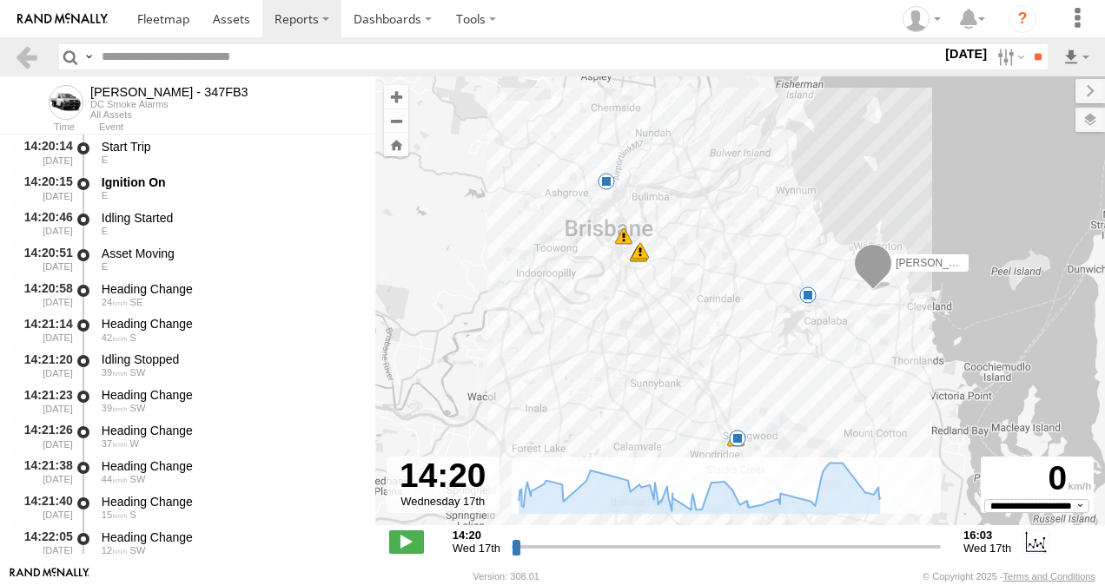
click at [610, 182] on span at bounding box center [606, 181] width 17 height 17
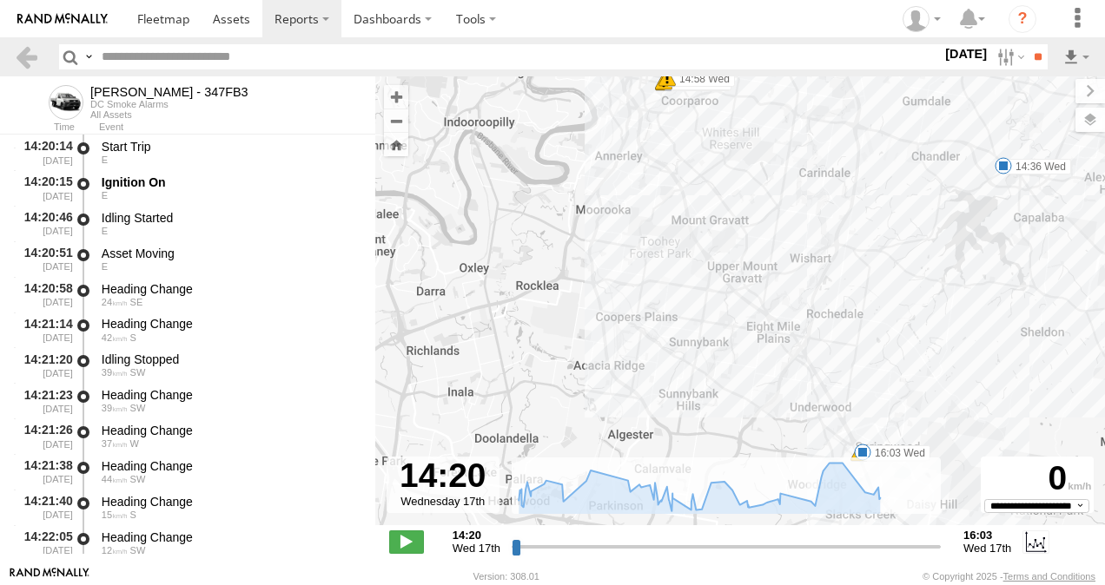
drag, startPoint x: 720, startPoint y: 275, endPoint x: 741, endPoint y: 168, distance: 109.7
click at [741, 168] on div "Alex - 347FB3 14:36 Wed 14:57 Wed 14:57 Wed 14:58 Wed 15:08 Wed 15:19 Wed 15:49…" at bounding box center [740, 309] width 730 height 467
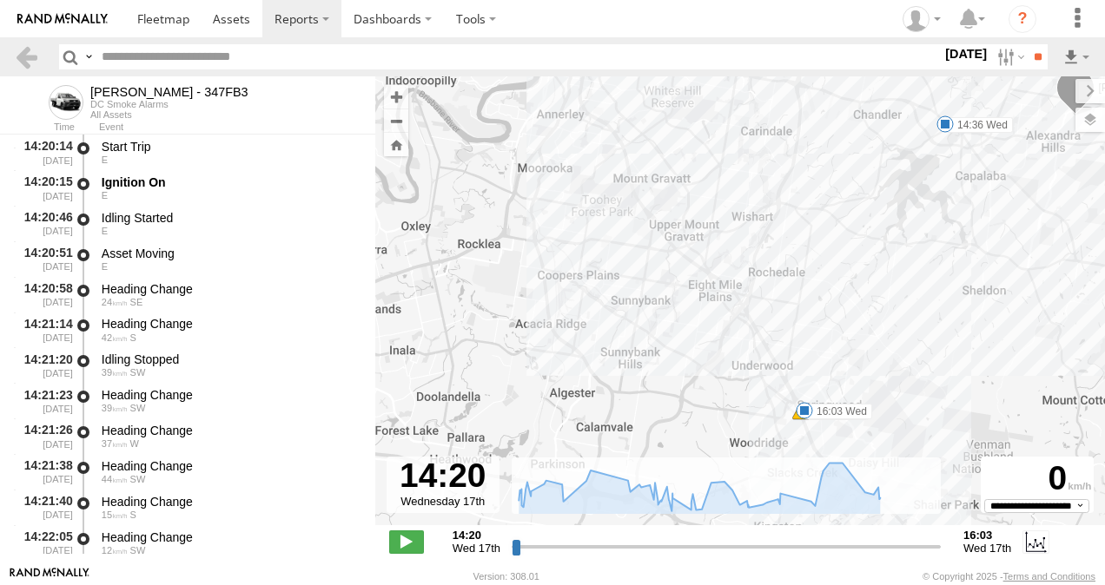
drag, startPoint x: 803, startPoint y: 319, endPoint x: 750, endPoint y: 278, distance: 66.2
click at [750, 278] on div "Alex - 347FB3 14:36 Wed 14:57 Wed 14:57 Wed 14:58 Wed 15:08 Wed 15:19 Wed 15:49…" at bounding box center [740, 309] width 730 height 467
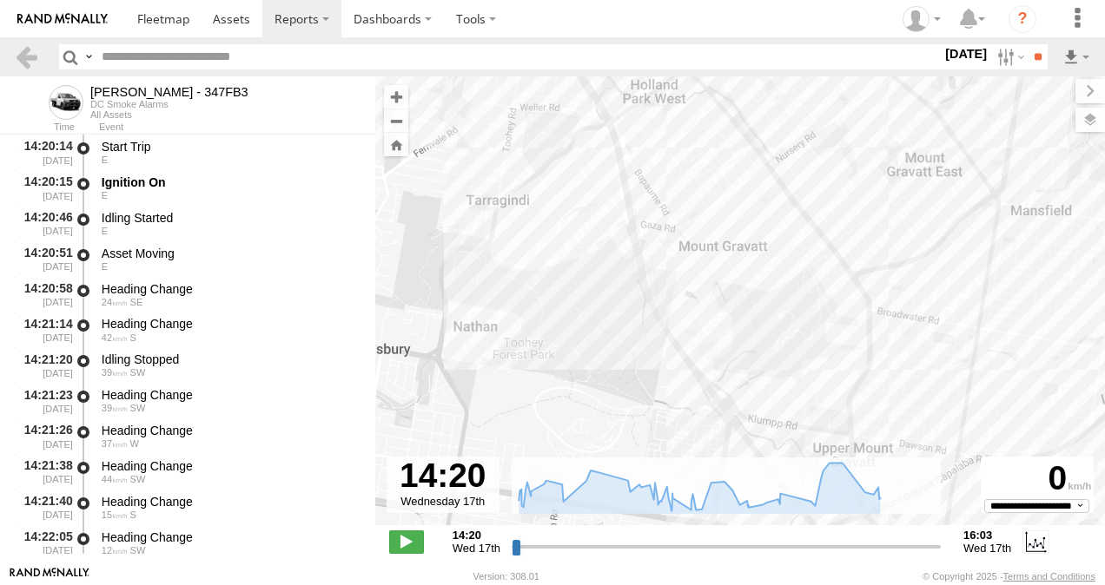
drag, startPoint x: 663, startPoint y: 202, endPoint x: 961, endPoint y: 429, distance: 374.9
click at [980, 466] on div "Alex - 347FB3 14:36 Wed 14:57 Wed 14:57 Wed 14:58 Wed 15:08 Wed 15:19 Wed 15:49…" at bounding box center [740, 309] width 730 height 467
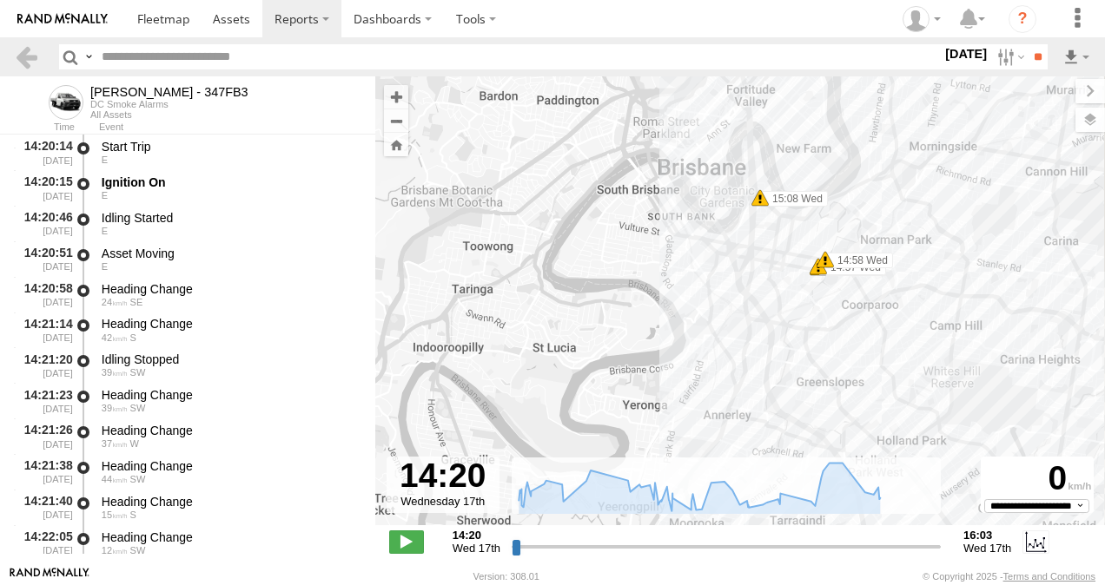
drag, startPoint x: 818, startPoint y: 208, endPoint x: 712, endPoint y: 304, distance: 142.7
click at [712, 304] on div "Alex - 347FB3 14:36 Wed 14:57 Wed 14:57 Wed 14:58 Wed 15:08 Wed 15:19 Wed 15:49…" at bounding box center [740, 309] width 730 height 467
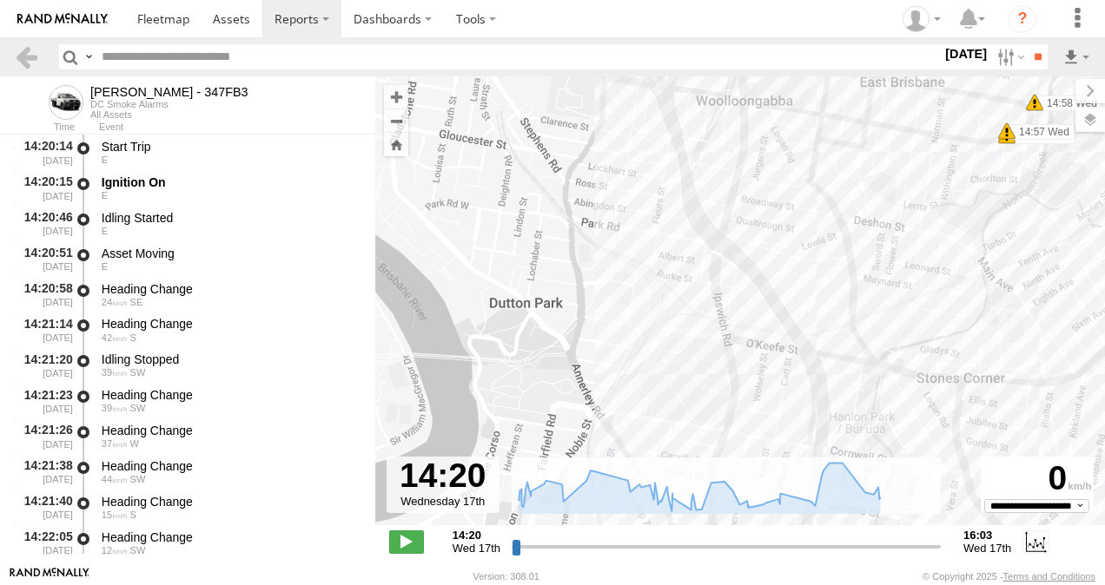
drag, startPoint x: 782, startPoint y: 256, endPoint x: 836, endPoint y: 0, distance: 261.8
click at [836, 0] on body "?" at bounding box center [552, 292] width 1105 height 585
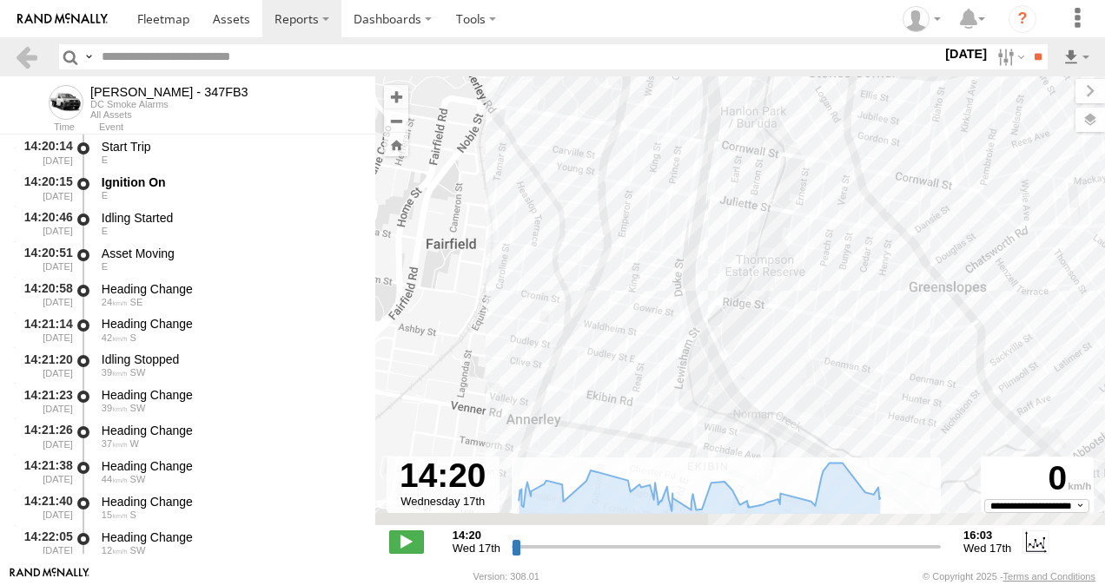
drag, startPoint x: 965, startPoint y: 392, endPoint x: 865, endPoint y: 123, distance: 286.4
click at [853, 76] on div "Alex - 347FB3 14:36 Wed 14:57 Wed 14:57 Wed 14:58 Wed 15:08 Wed 15:19 Wed 15:49…" at bounding box center [740, 309] width 730 height 467
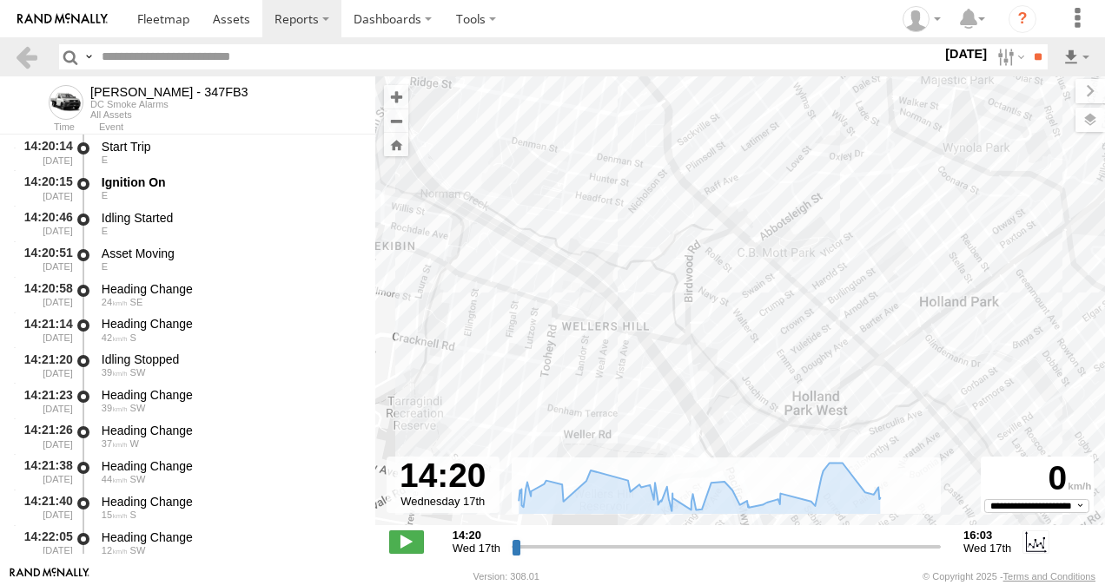
drag, startPoint x: 916, startPoint y: 335, endPoint x: 601, endPoint y: 122, distance: 380.2
click at [601, 122] on div "Alex - 347FB3 14:36 Wed 14:57 Wed 14:57 Wed 14:58 Wed 15:08 Wed 15:19 Wed 15:49…" at bounding box center [740, 309] width 730 height 467
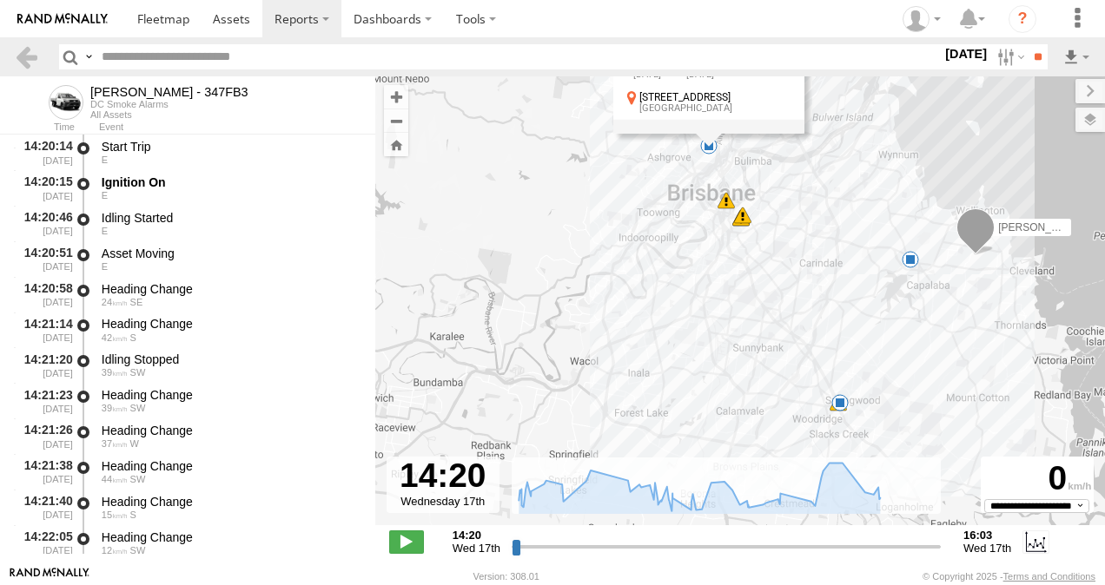
drag, startPoint x: 818, startPoint y: 259, endPoint x: 810, endPoint y: 448, distance: 189.6
click at [810, 448] on div "Alex - 347FB3 14:36 Wed 14:57 Wed 14:57 Wed 14:58 Wed 15:08 Wed 15:19 Wed 15:49…" at bounding box center [740, 309] width 730 height 467
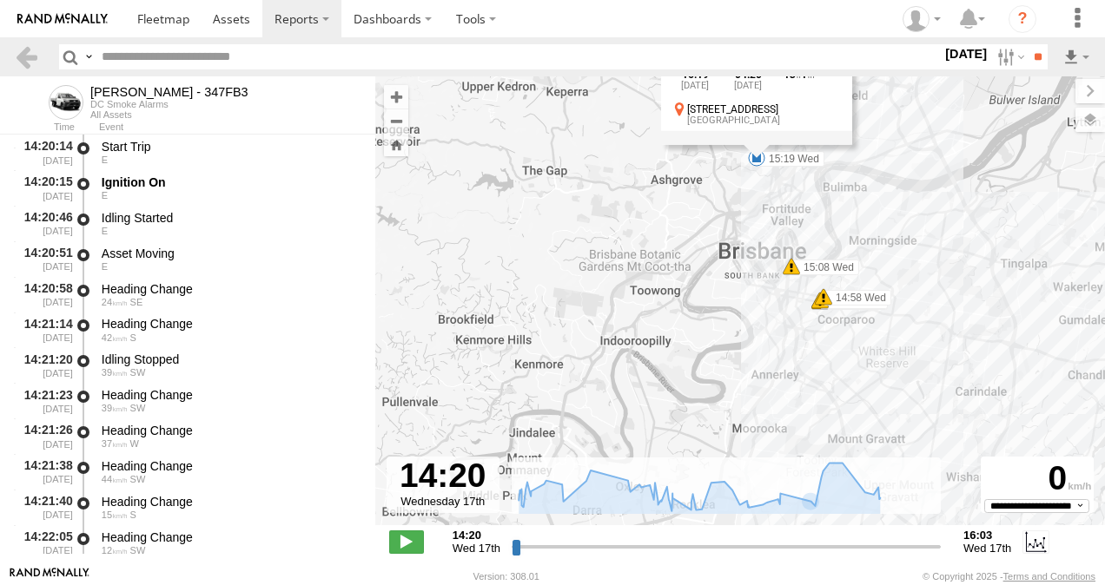
drag, startPoint x: 738, startPoint y: 318, endPoint x: 829, endPoint y: 532, distance: 232.0
click at [827, 541] on div "To navigate the map with touch gestures double-tap and hold your finger on the …" at bounding box center [740, 321] width 730 height 490
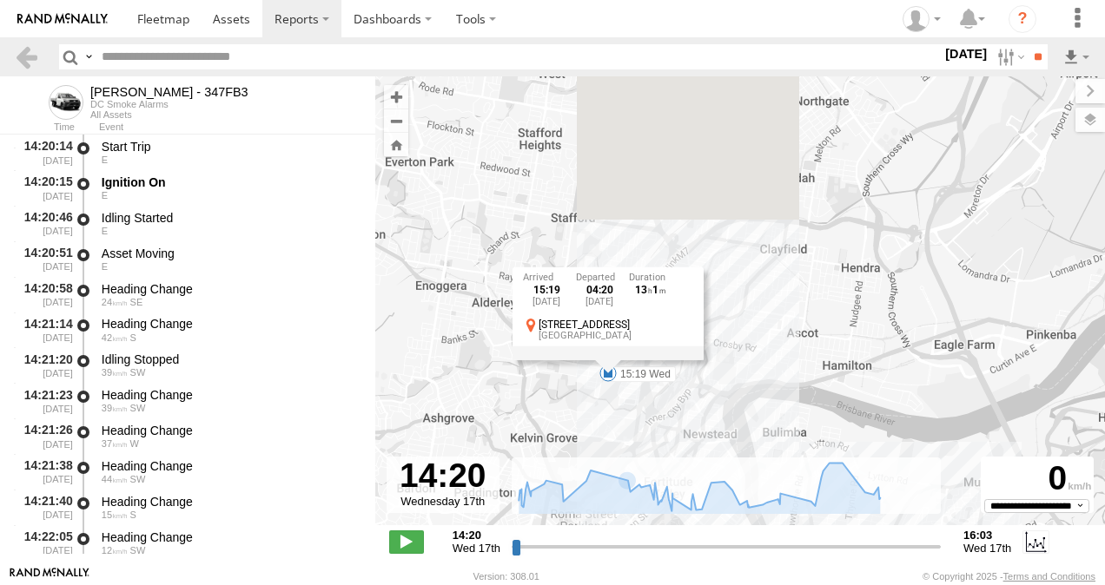
drag, startPoint x: 747, startPoint y: 233, endPoint x: 559, endPoint y: 630, distance: 439.1
click at [559, 585] on html at bounding box center [552, 292] width 1105 height 585
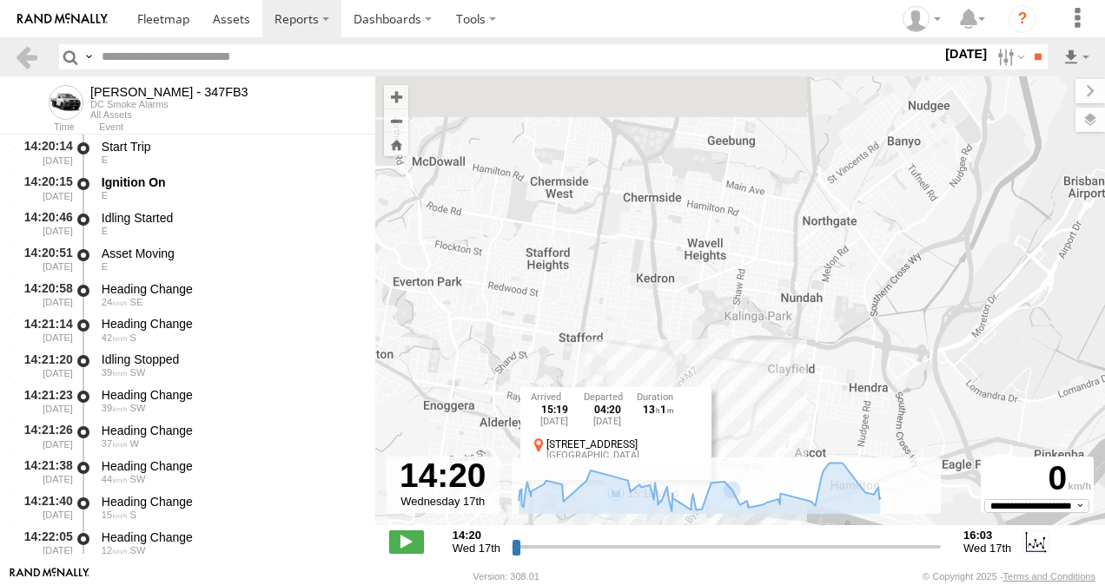
drag, startPoint x: 654, startPoint y: 178, endPoint x: 677, endPoint y: 295, distance: 119.4
click at [675, 295] on div "Alex - 347FB3 14:36 Wed 14:57 Wed 14:57 Wed 14:58 Wed 15:08 Wed 15:19 Wed 15:49…" at bounding box center [740, 309] width 730 height 467
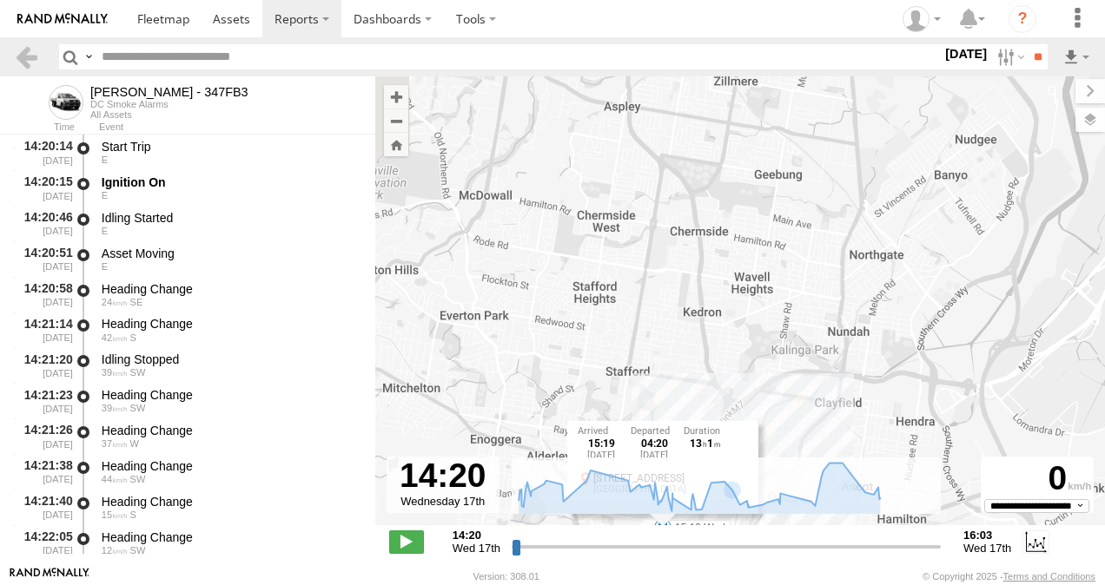
drag, startPoint x: 674, startPoint y: 241, endPoint x: 693, endPoint y: 259, distance: 26.4
click at [693, 259] on div "Alex - 347FB3 14:36 Wed 14:57 Wed 14:57 Wed 14:58 Wed 15:08 Wed 15:19 Wed 15:49…" at bounding box center [740, 309] width 730 height 467
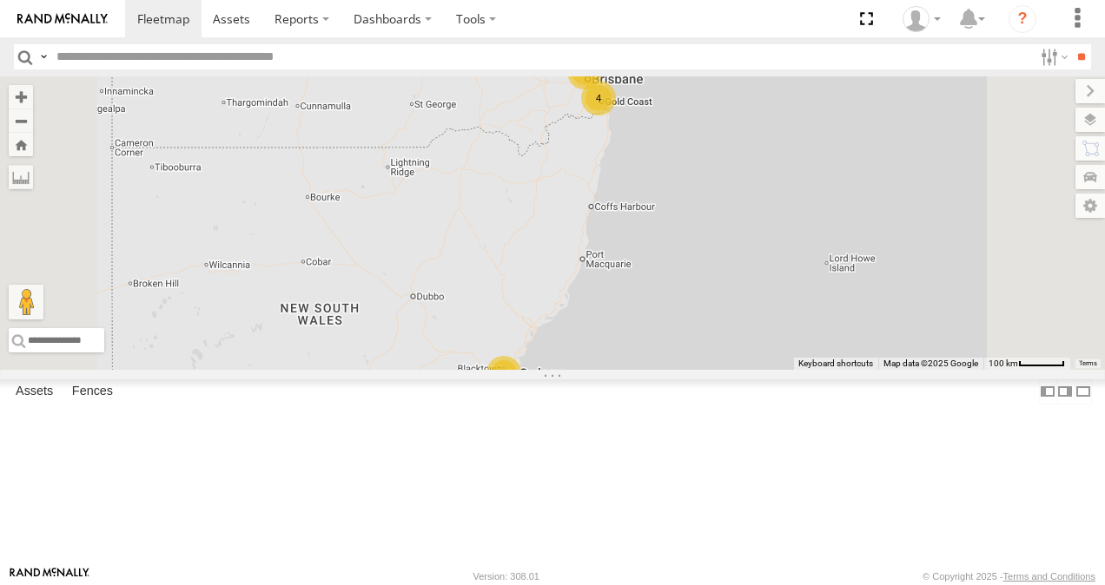
click at [0, 0] on link at bounding box center [0, 0] width 0 height 0
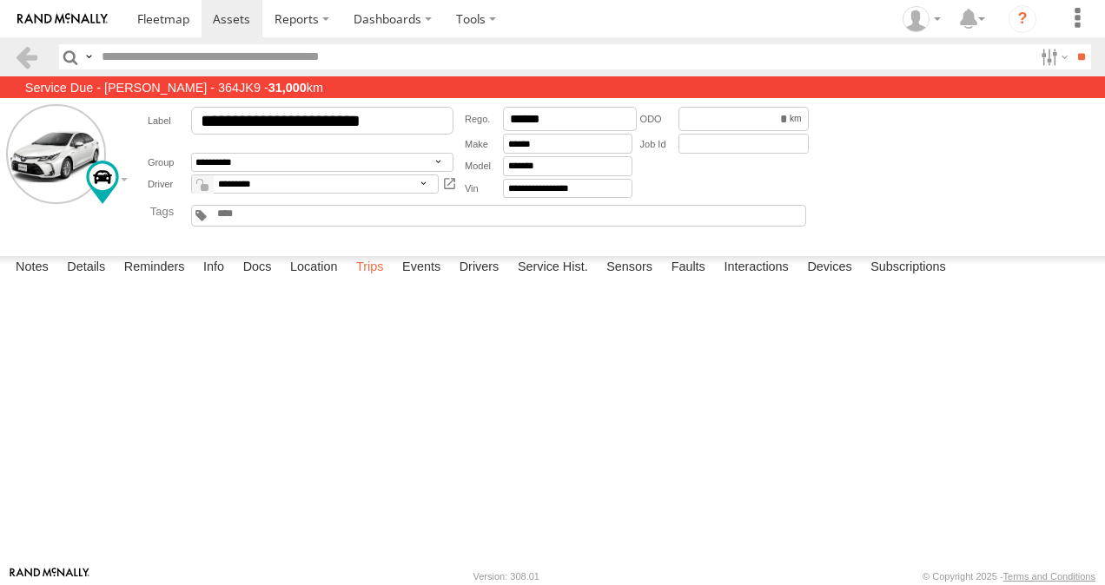
click at [374, 281] on label "Trips" at bounding box center [369, 268] width 45 height 24
click at [226, 20] on span at bounding box center [231, 18] width 37 height 17
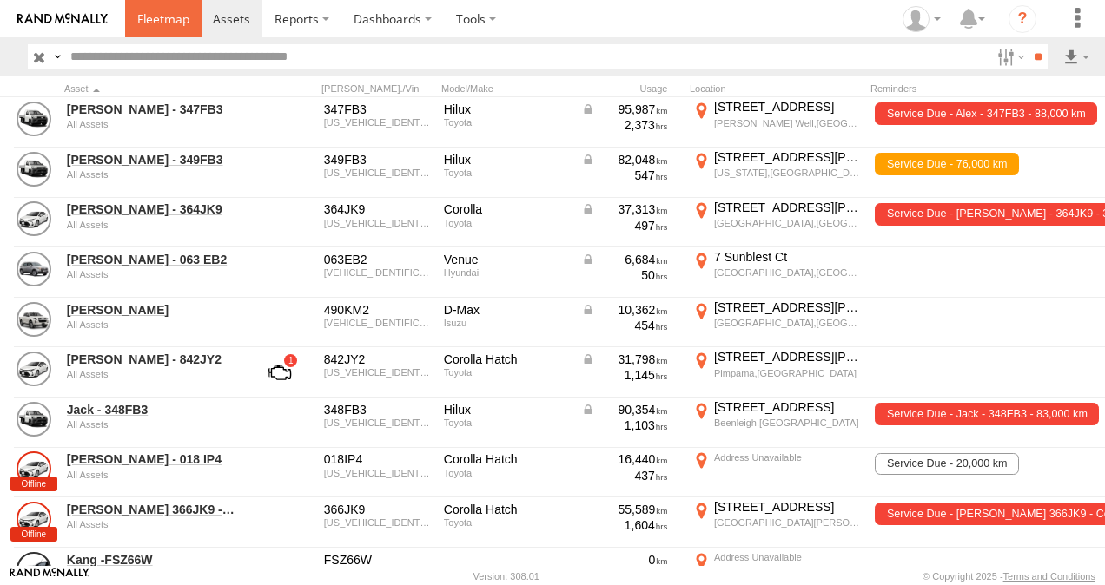
click at [151, 16] on span at bounding box center [163, 18] width 52 height 17
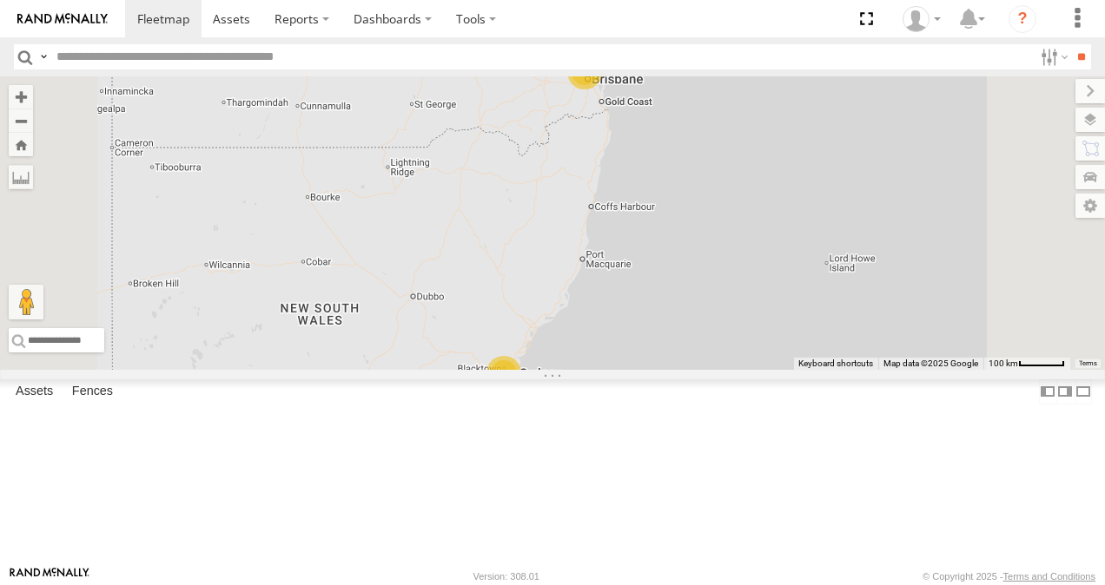
click at [0, 0] on link at bounding box center [0, 0] width 0 height 0
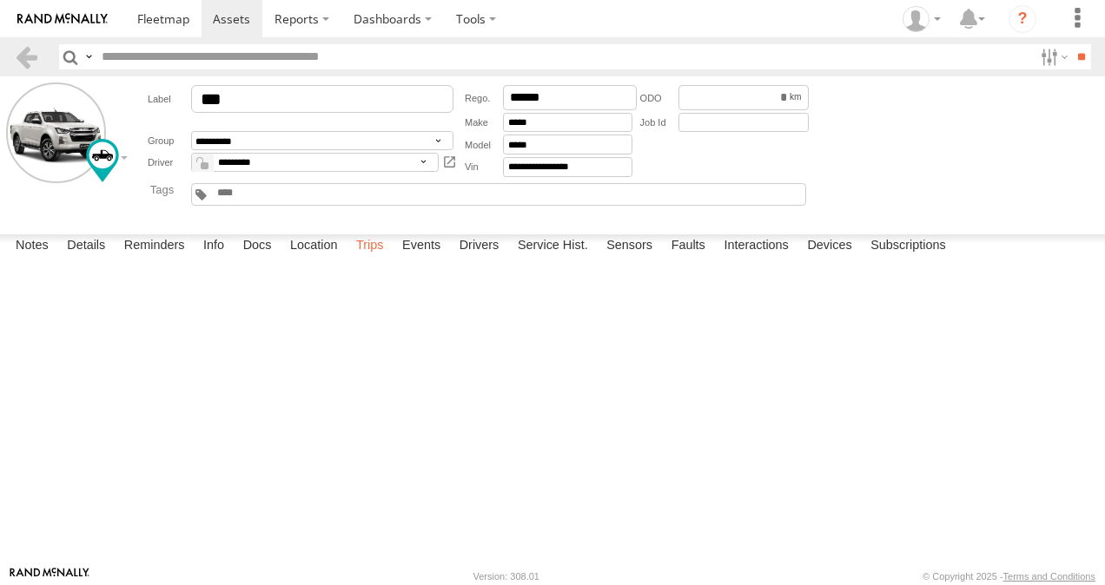
click at [377, 259] on label "Trips" at bounding box center [369, 247] width 45 height 24
click at [372, 259] on label "Trips" at bounding box center [369, 247] width 45 height 24
click at [169, 19] on span at bounding box center [163, 18] width 52 height 17
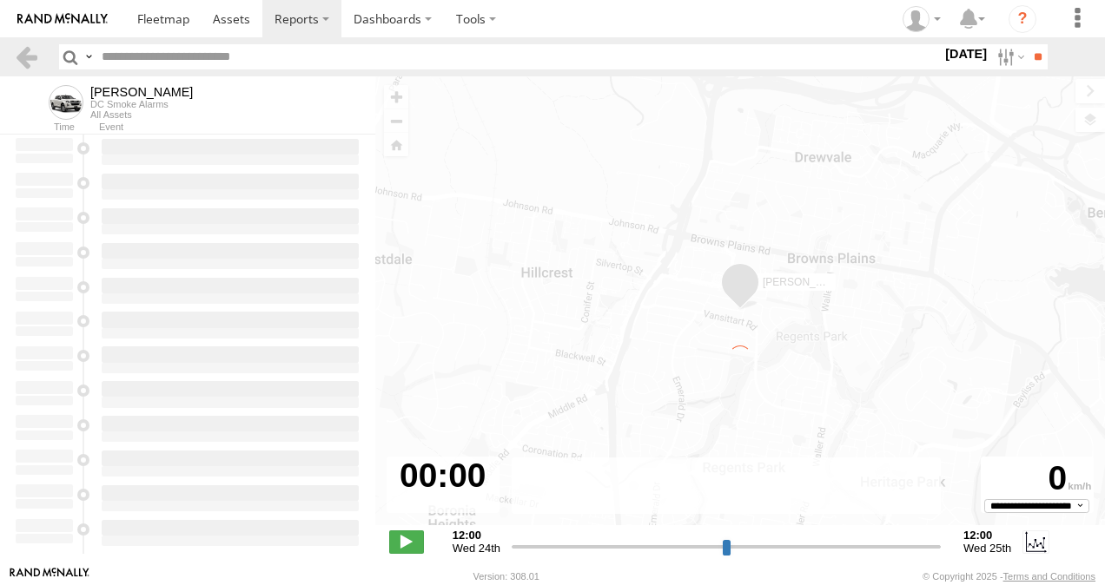
type input "**********"
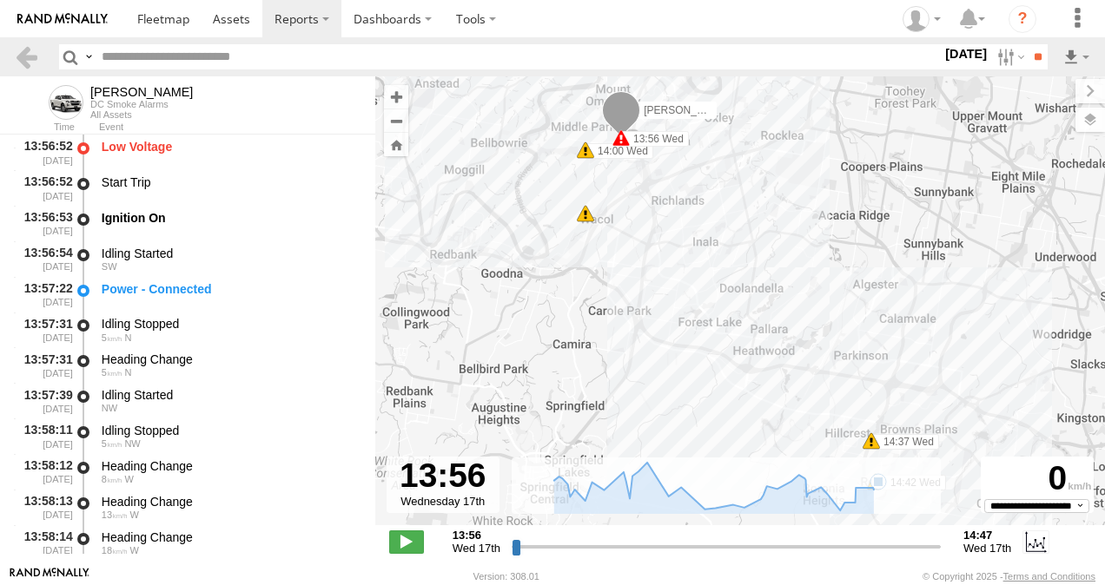
click at [588, 153] on span at bounding box center [585, 150] width 17 height 17
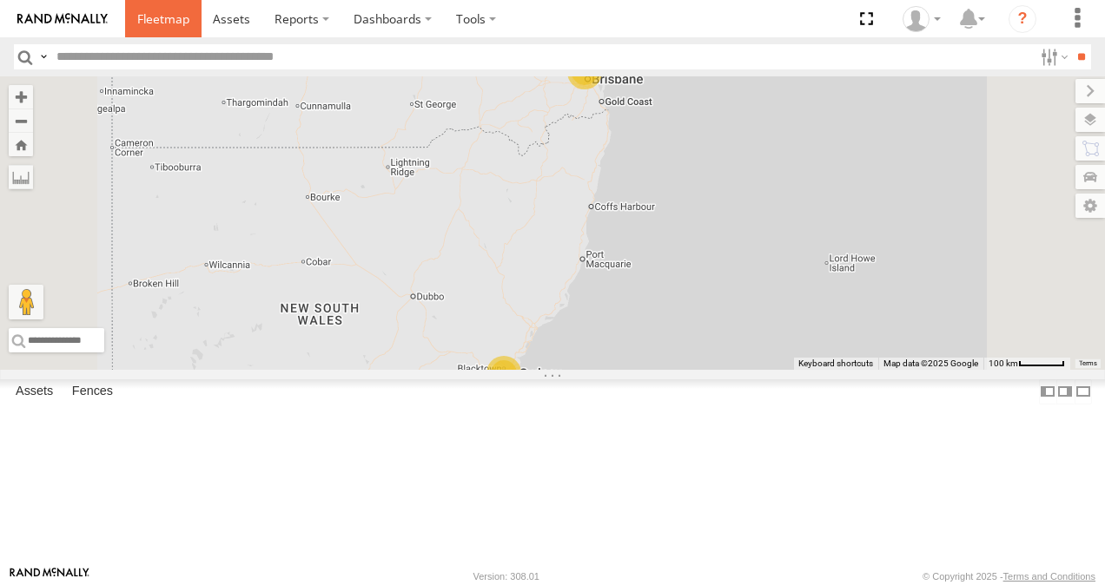
click at [156, 17] on span at bounding box center [163, 18] width 52 height 17
drag, startPoint x: 255, startPoint y: 271, endPoint x: 339, endPoint y: 313, distance: 93.2
click at [0, 0] on link at bounding box center [0, 0] width 0 height 0
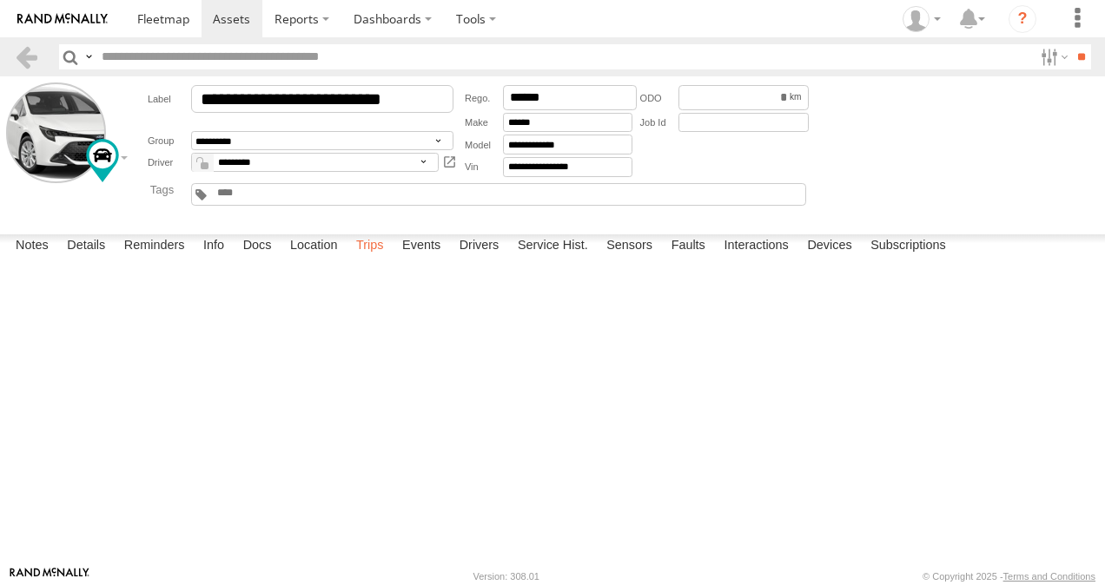
click at [375, 259] on label "Trips" at bounding box center [369, 247] width 45 height 24
